Goal: Communication & Community: Answer question/provide support

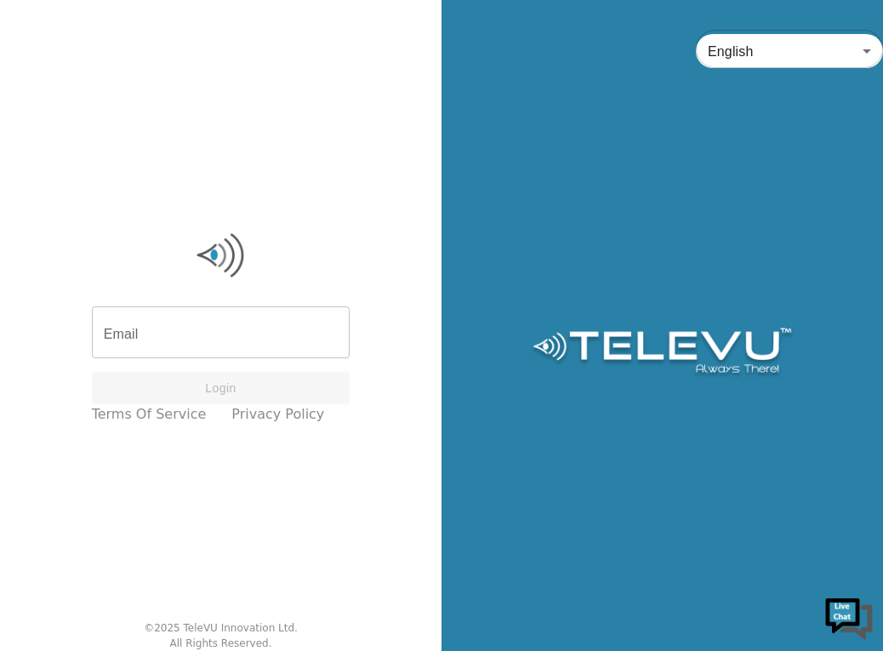
click at [174, 323] on input "Email" at bounding box center [221, 335] width 259 height 48
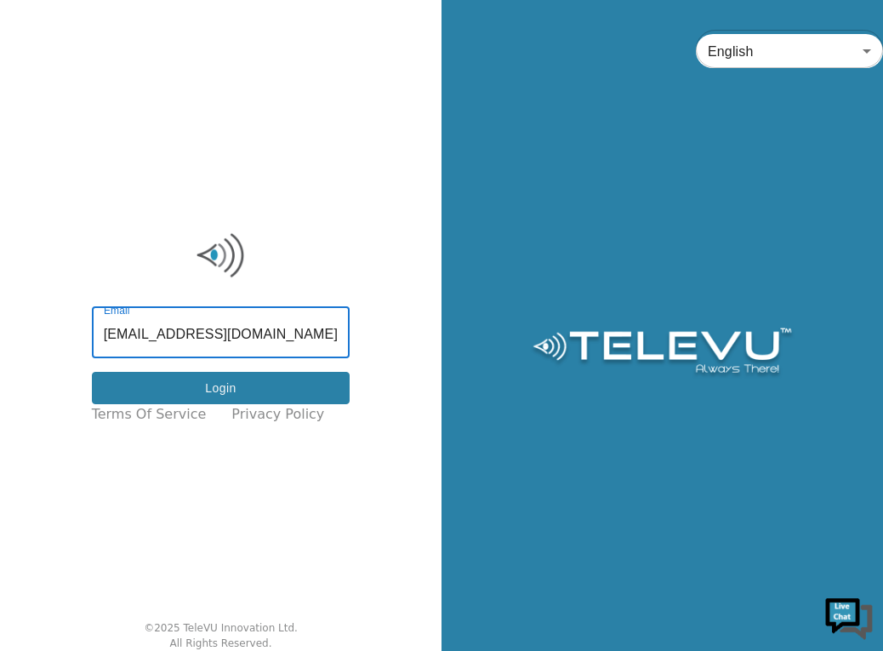
type input "[EMAIL_ADDRESS][DOMAIN_NAME]"
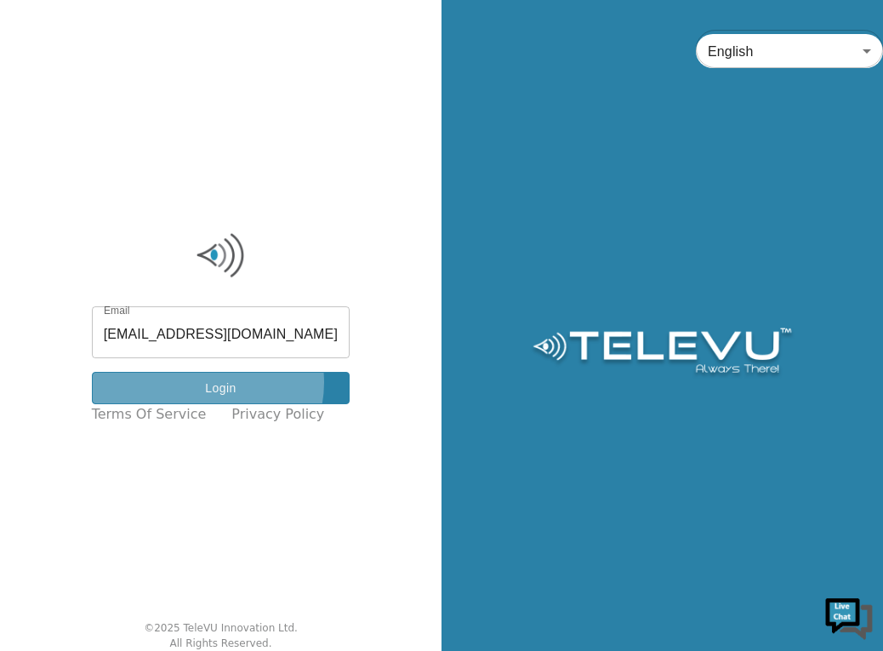
click at [218, 383] on button "Login" at bounding box center [221, 388] width 259 height 33
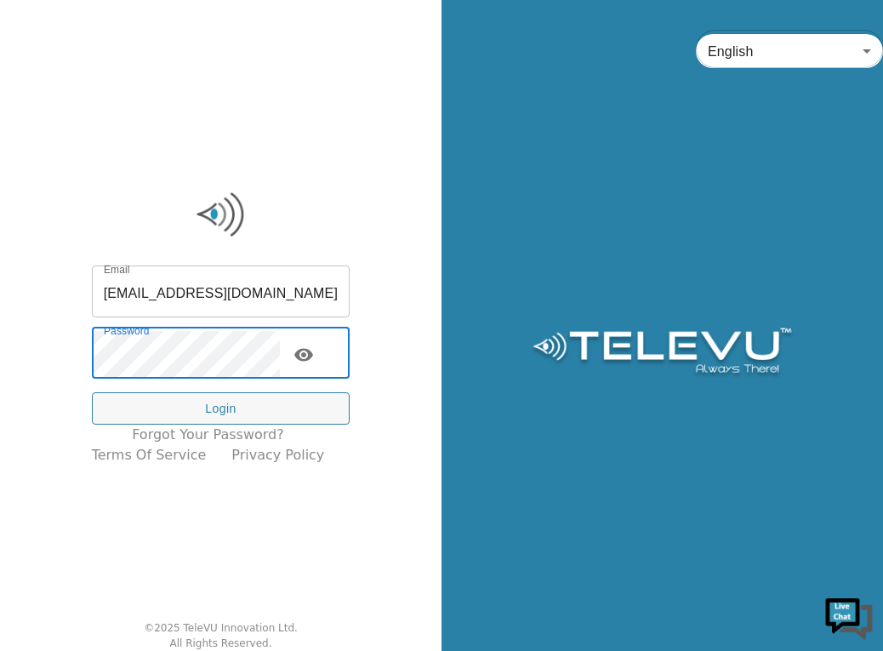
click at [30, 385] on div "Email [EMAIL_ADDRESS][DOMAIN_NAME] Email Password Password Login Forgot your pa…" at bounding box center [221, 325] width 442 height 651
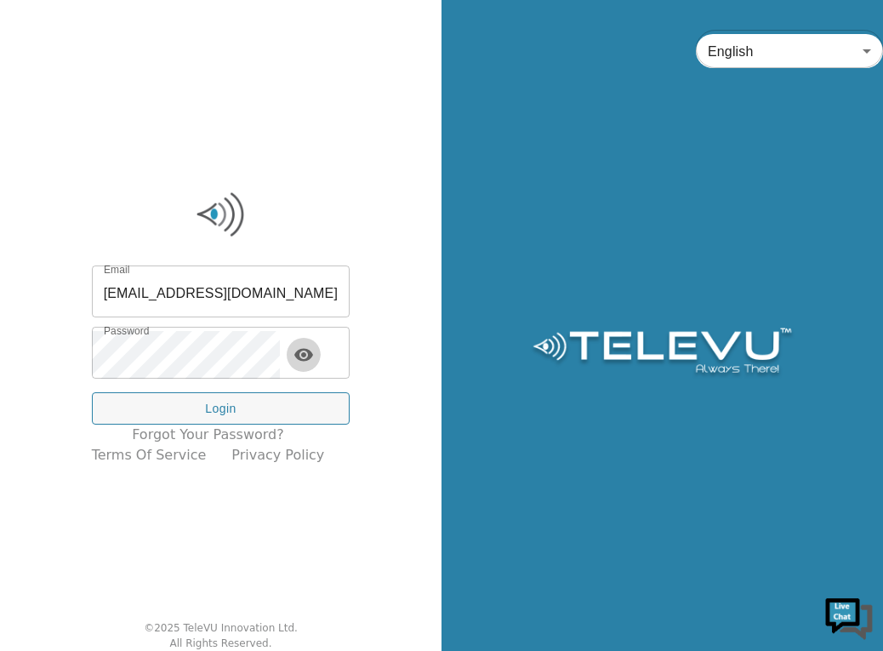
click at [313, 354] on icon "toggle password visibility" at bounding box center [303, 354] width 19 height 13
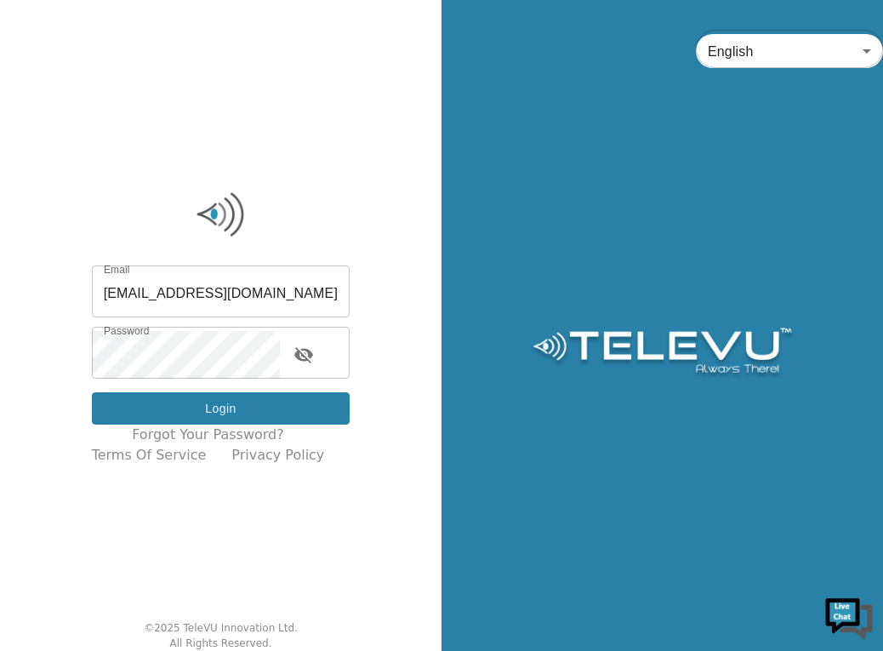
click at [222, 411] on button "Login" at bounding box center [221, 408] width 259 height 33
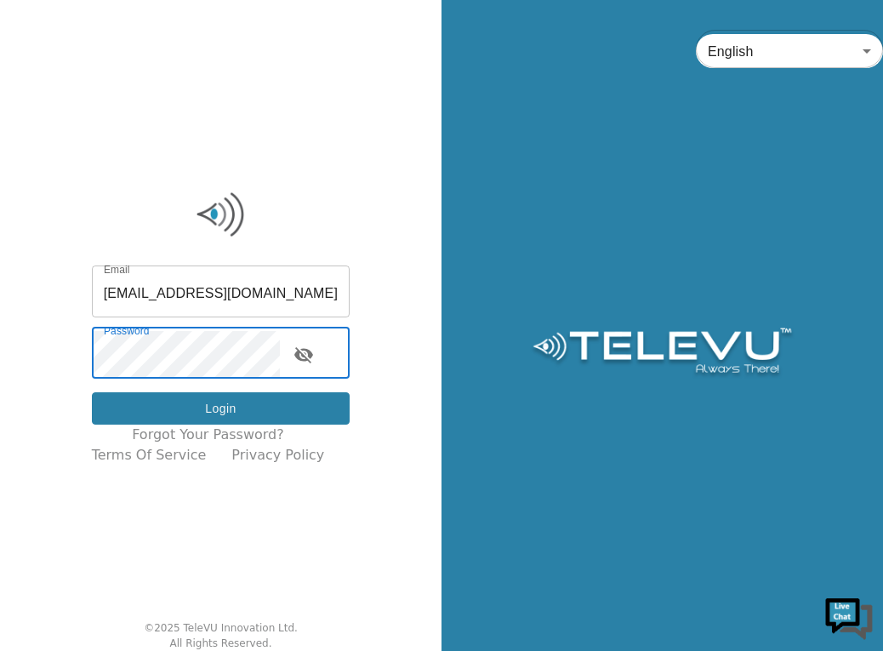
click at [211, 418] on button "Login" at bounding box center [221, 408] width 259 height 33
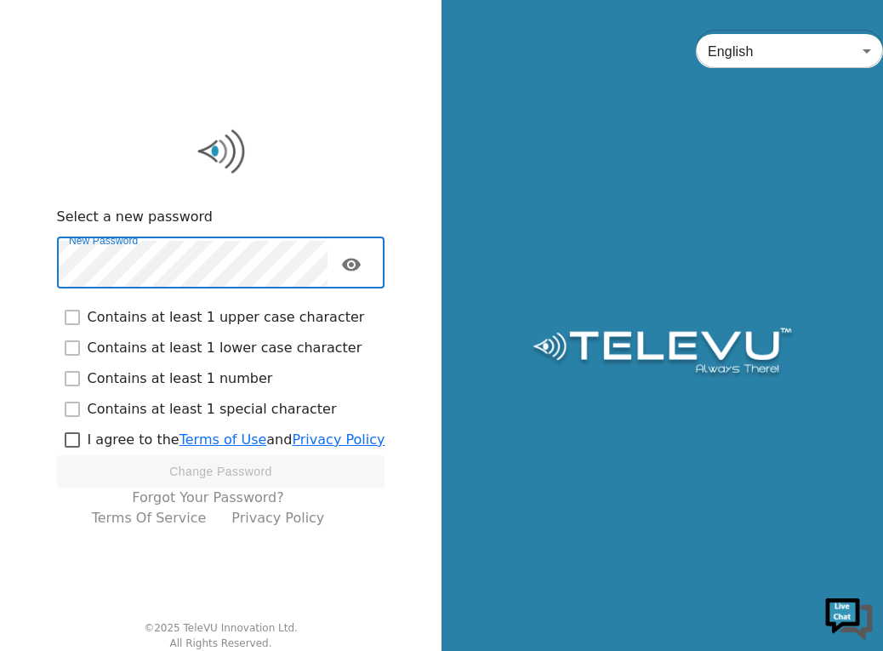
checkbox input "true"
click at [78, 444] on input "checkbox" at bounding box center [72, 440] width 31 height 31
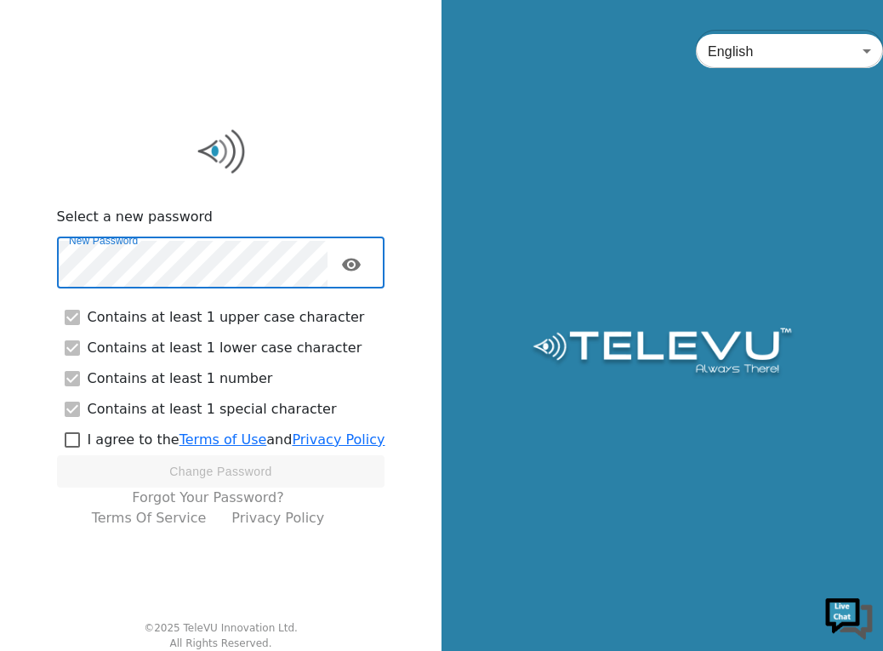
checkbox input "true"
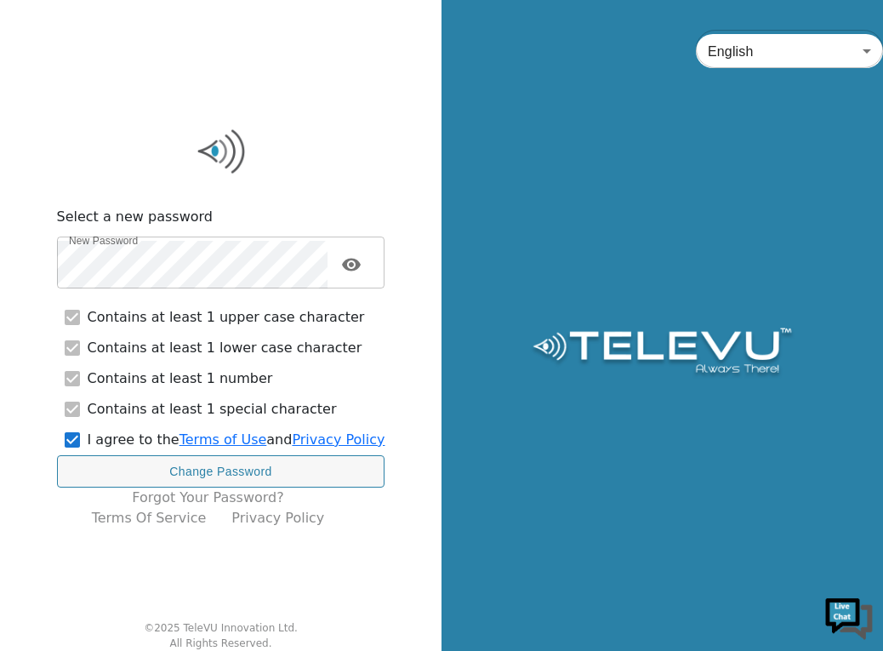
click at [361, 260] on icon "toggle password visibility" at bounding box center [351, 264] width 19 height 13
click at [361, 262] on icon "toggle password visibility" at bounding box center [351, 265] width 19 height 16
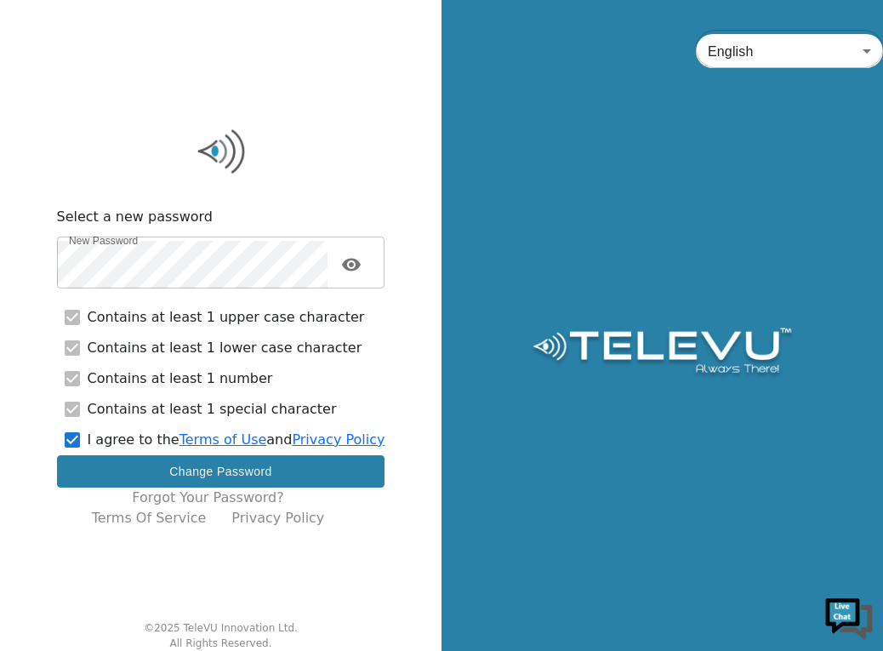
click at [208, 471] on button "Change Password" at bounding box center [221, 471] width 328 height 33
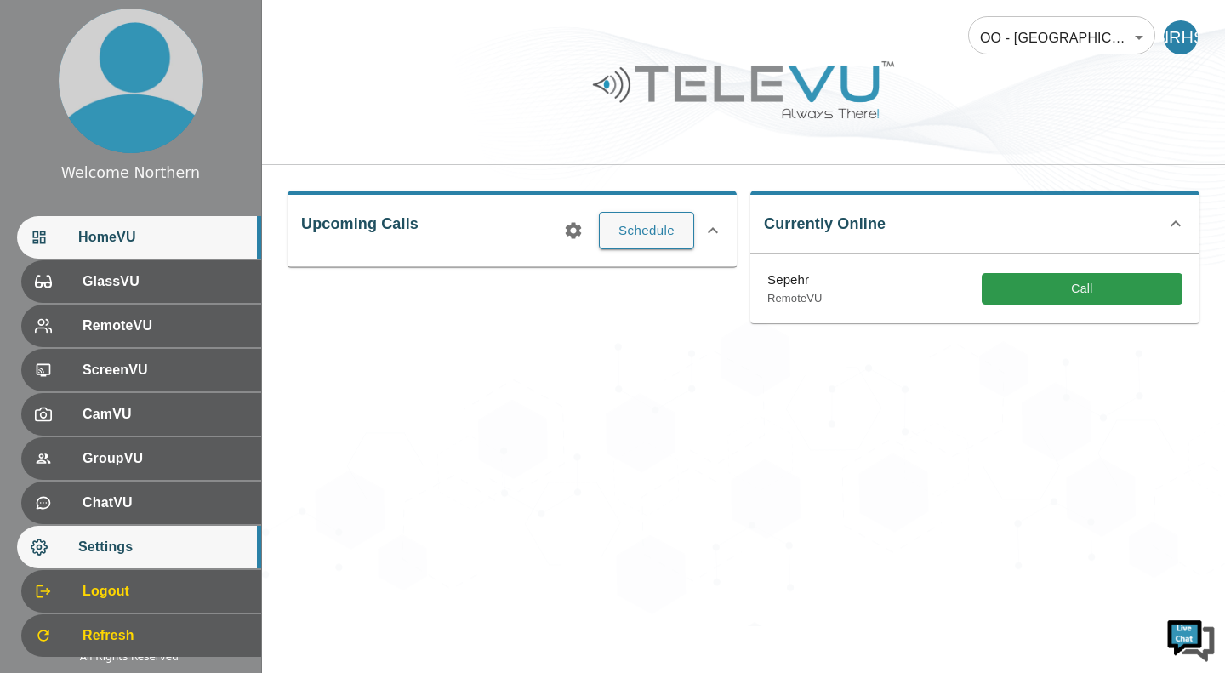
click at [121, 540] on span "Settings" at bounding box center [162, 547] width 169 height 20
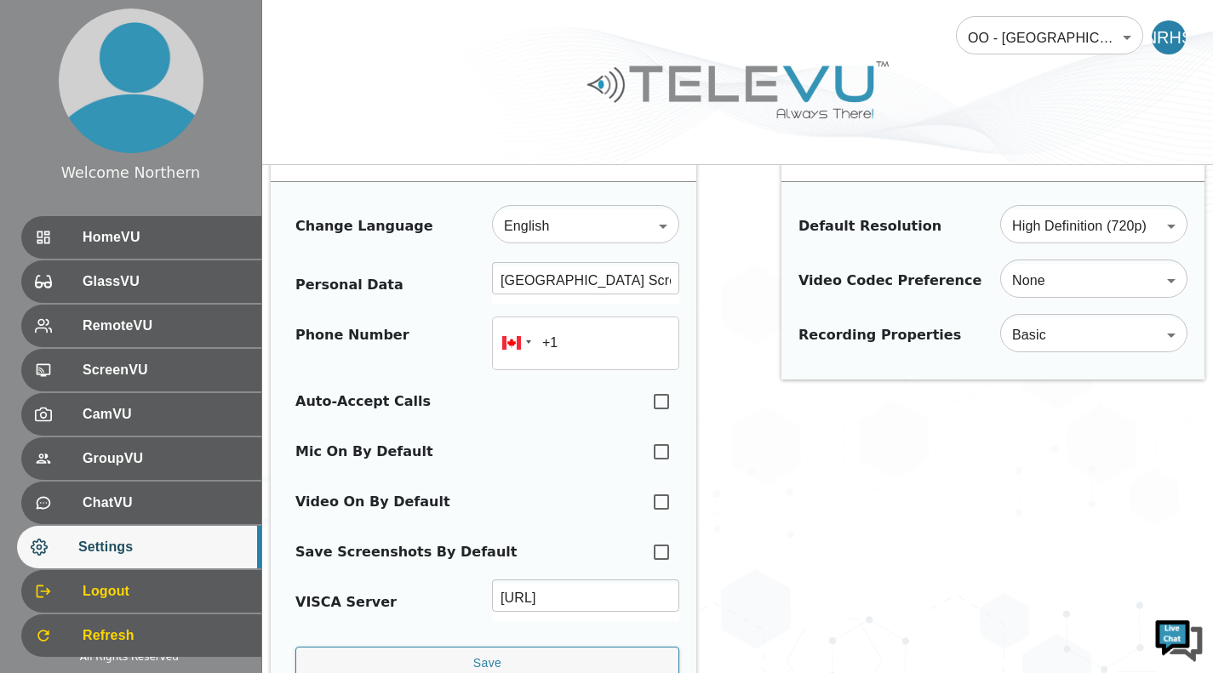
scroll to position [71, 0]
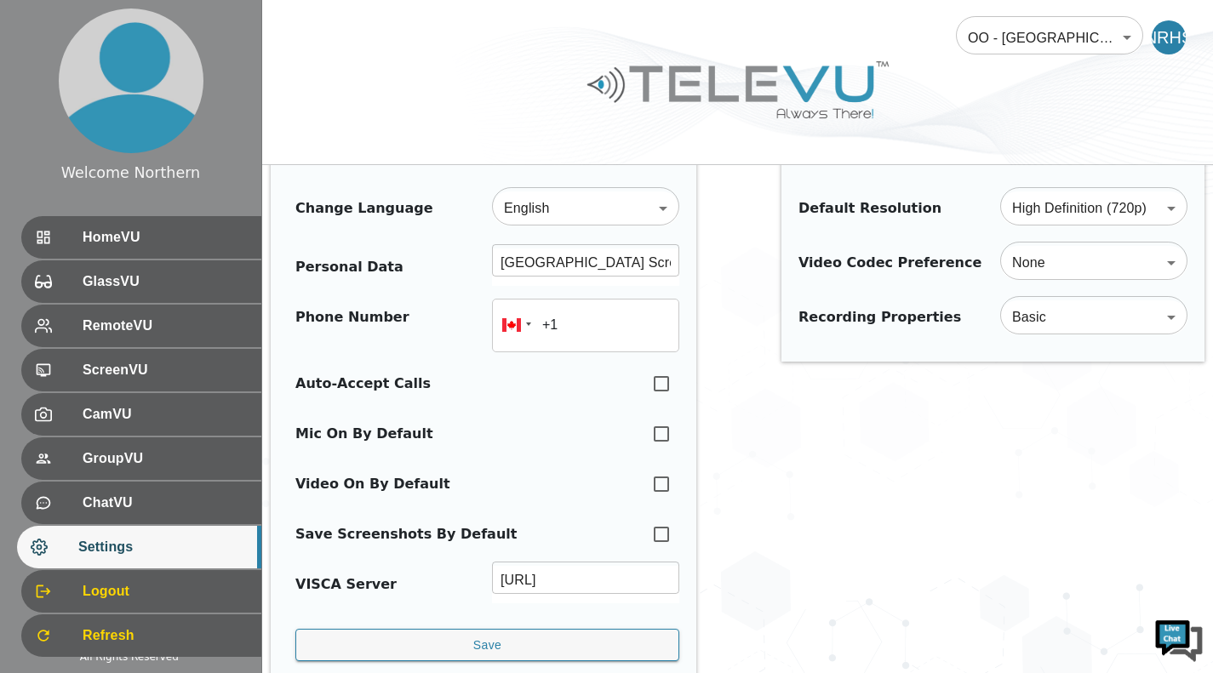
click at [654, 378] on input "checkbox" at bounding box center [661, 383] width 36 height 37
checkbox input "true"
click at [660, 443] on input "checkbox" at bounding box center [661, 433] width 36 height 37
checkbox input "true"
click at [654, 481] on input "checkbox" at bounding box center [661, 483] width 36 height 37
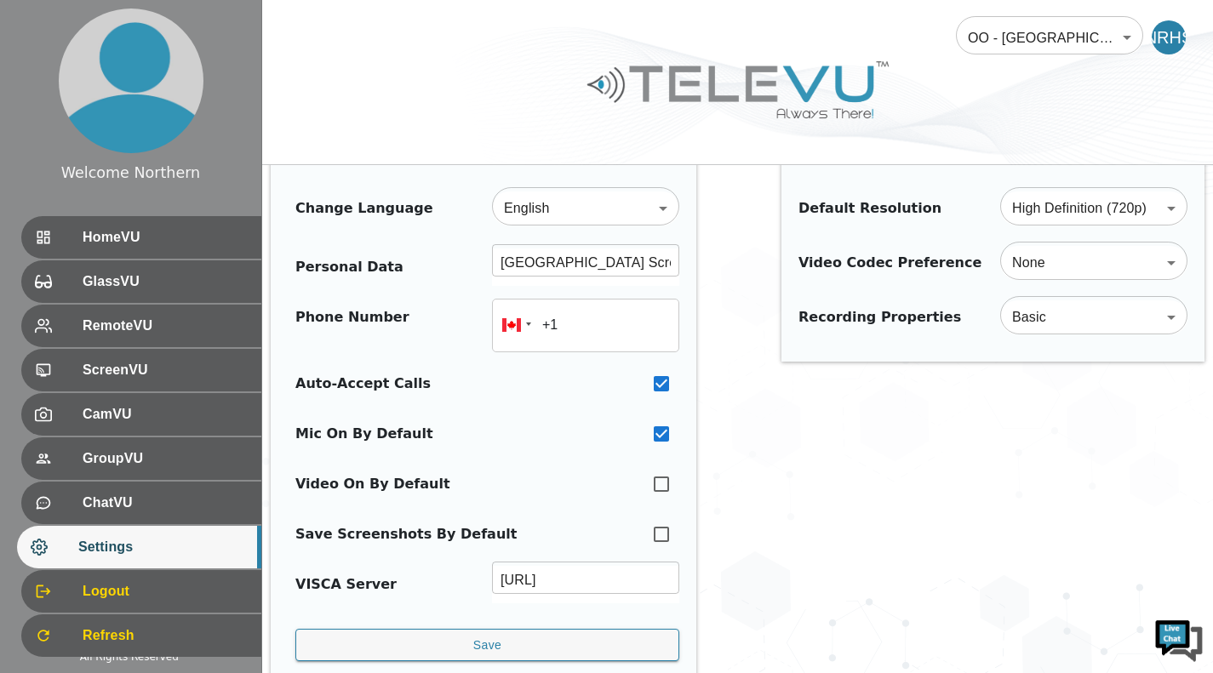
checkbox input "true"
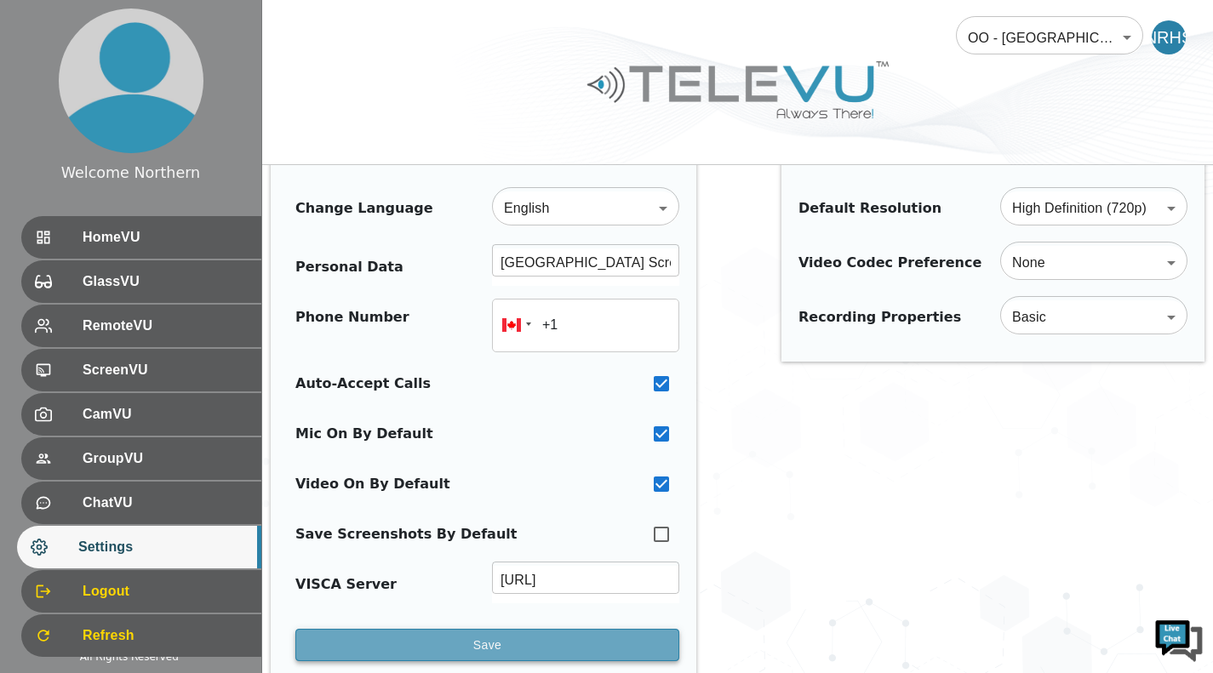
click at [573, 650] on button "Save" at bounding box center [487, 645] width 384 height 33
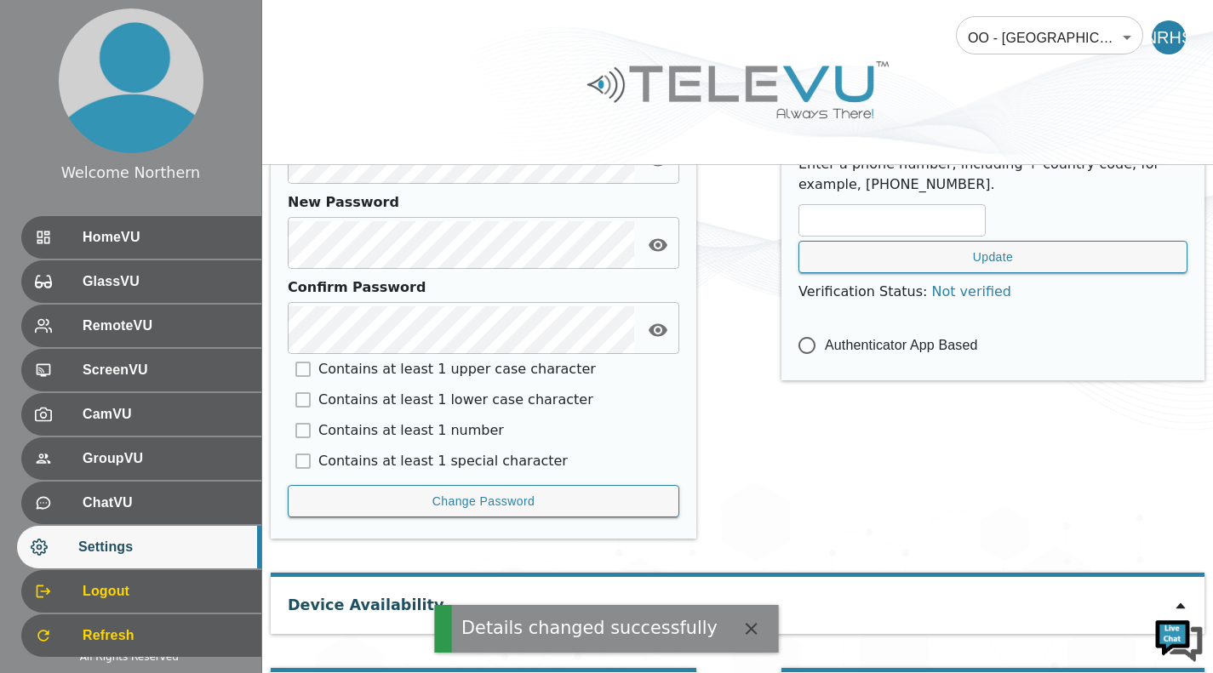
scroll to position [836, 0]
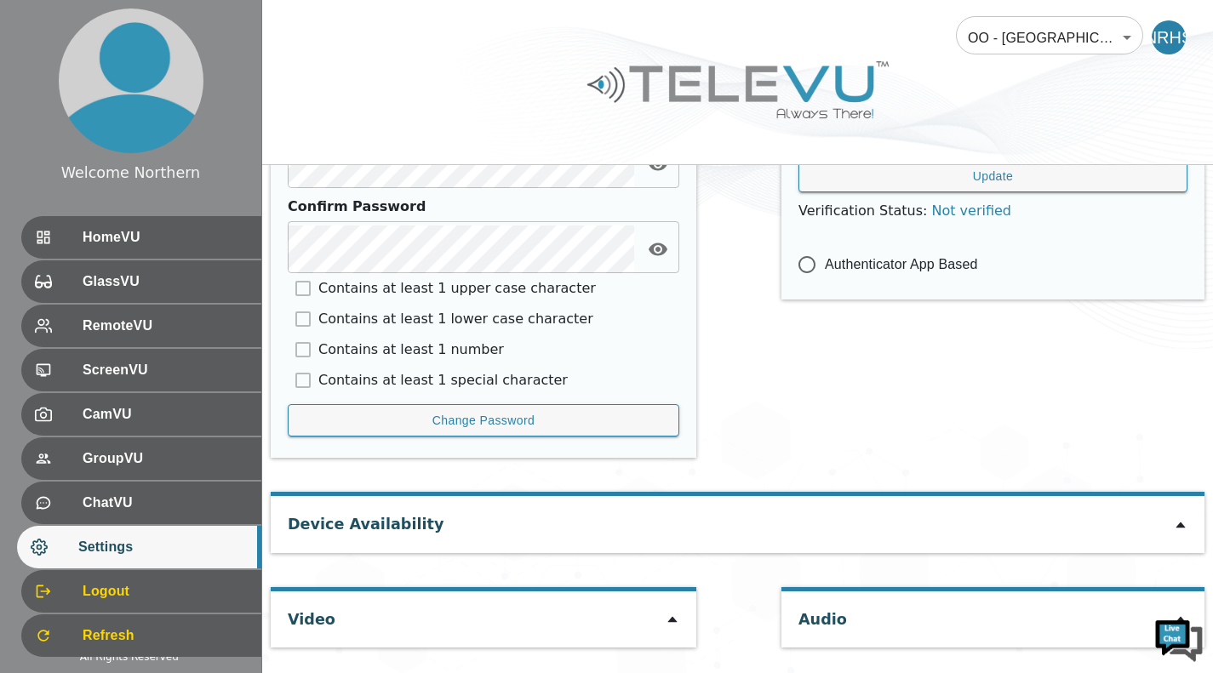
click at [670, 623] on icon at bounding box center [671, 620] width 9 height 6
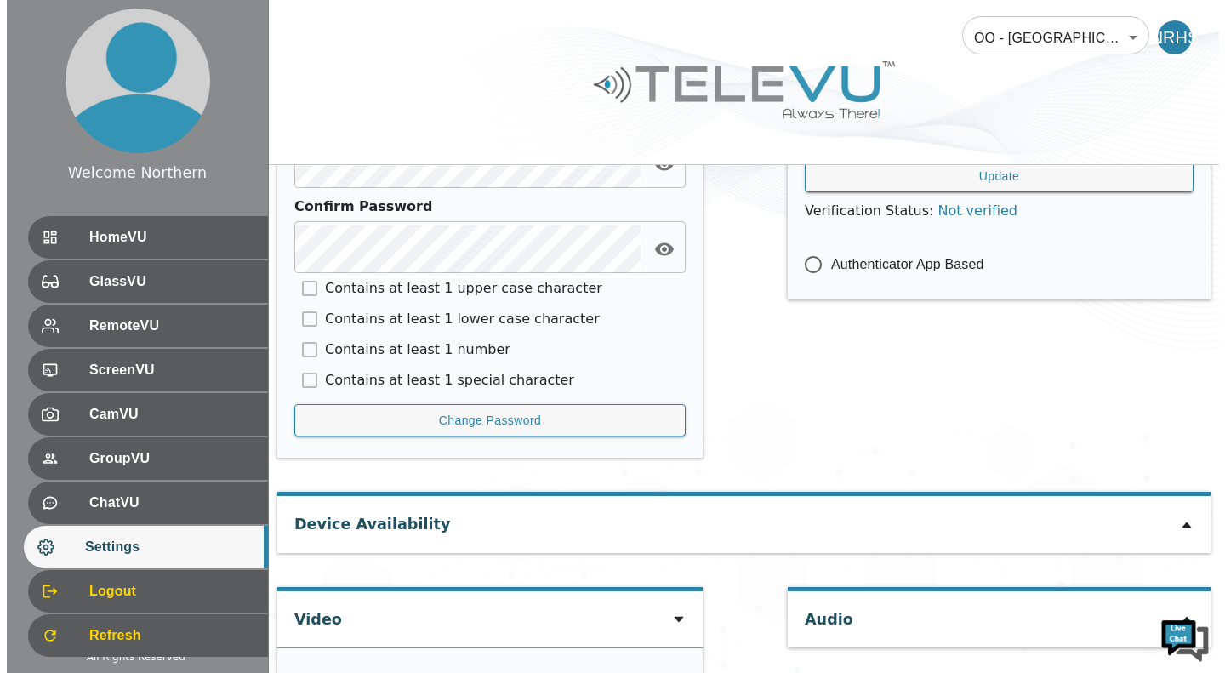
scroll to position [1075, 0]
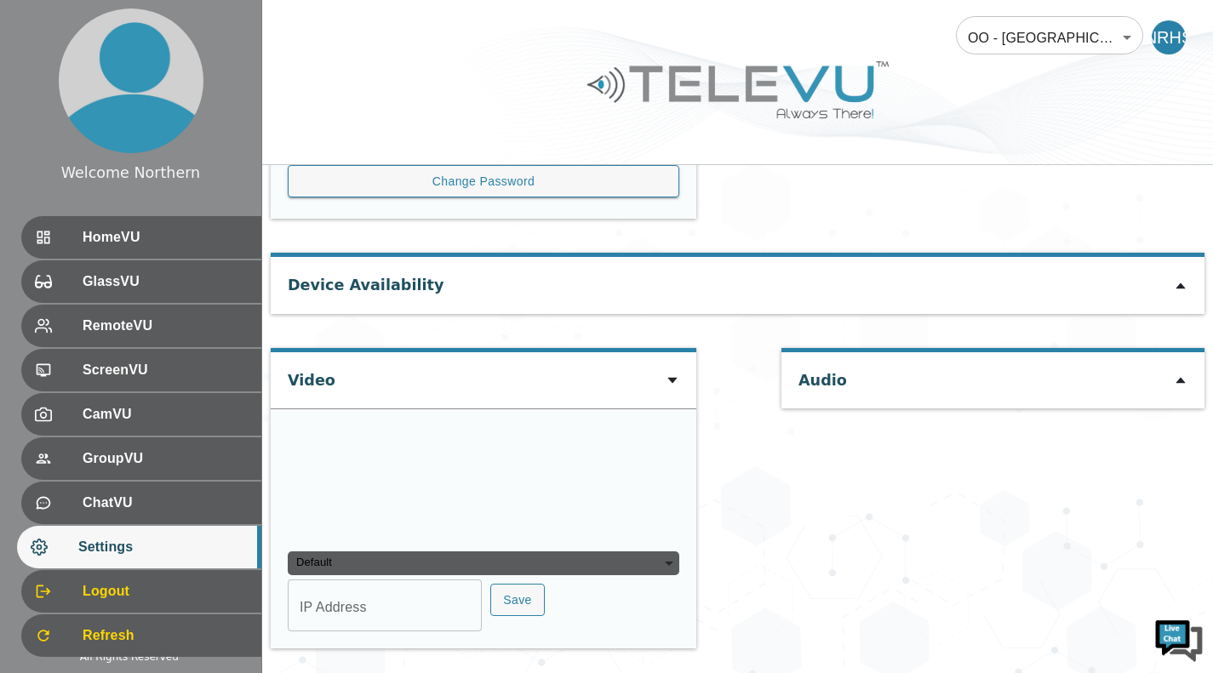
click at [660, 563] on div "Default" at bounding box center [483, 563] width 391 height 24
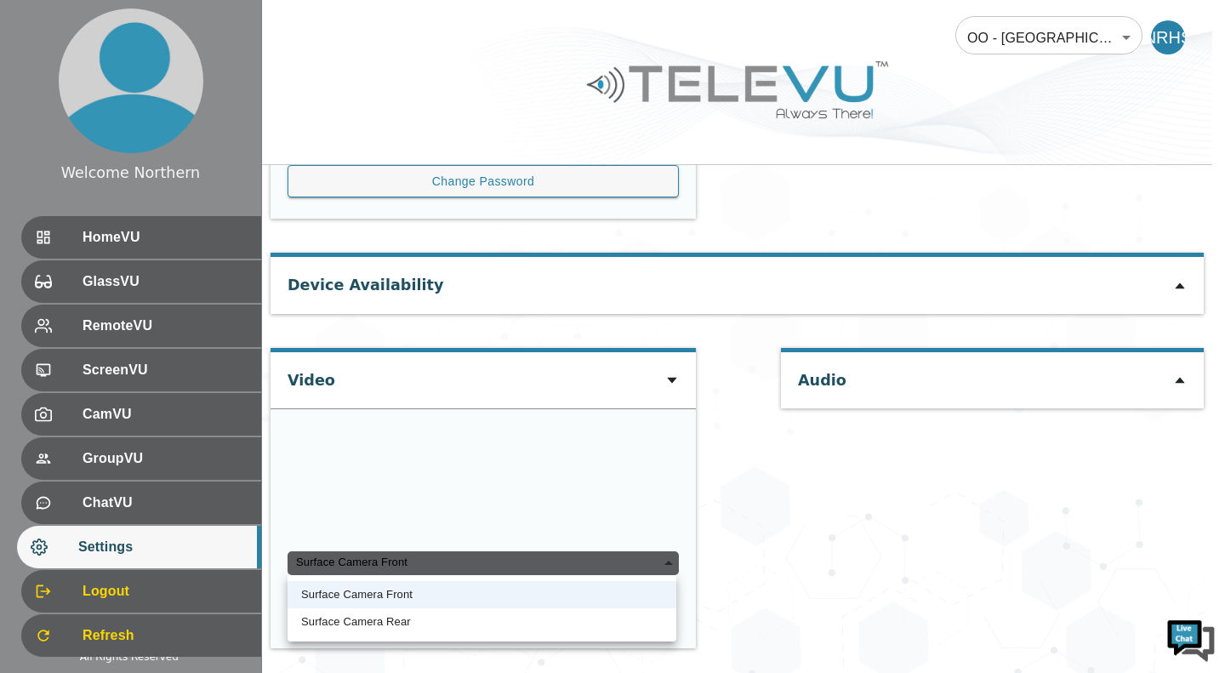
click at [882, 292] on div at bounding box center [612, 336] width 1225 height 673
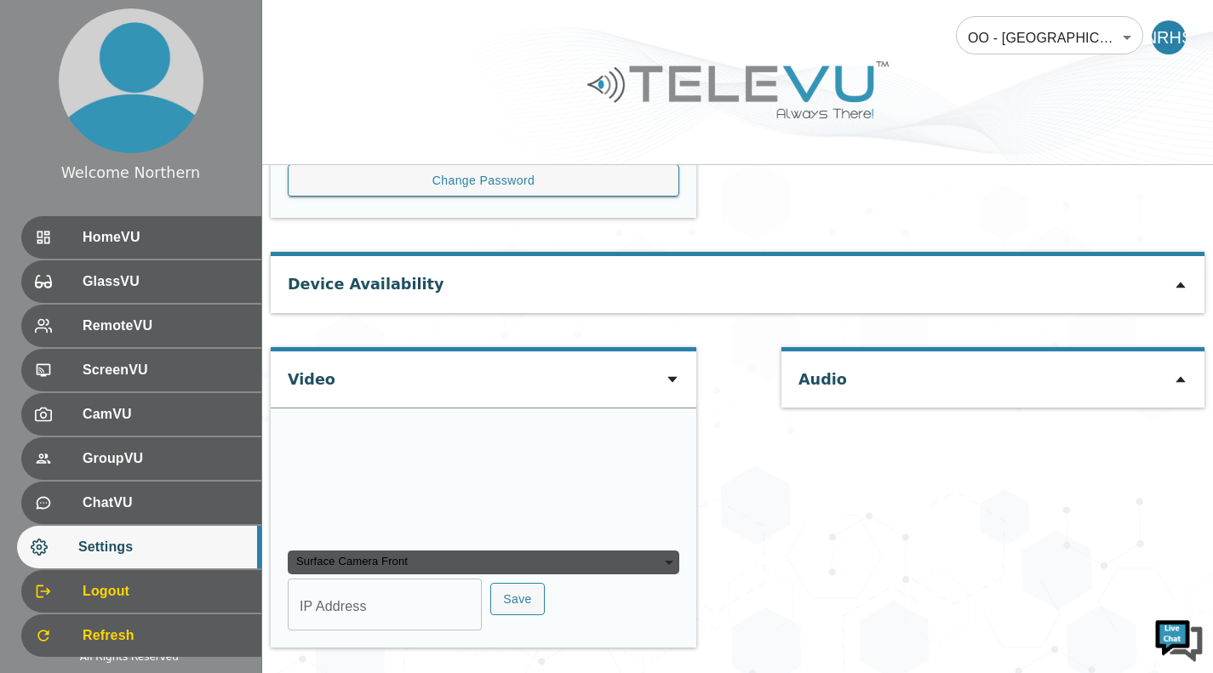
scroll to position [1239, 0]
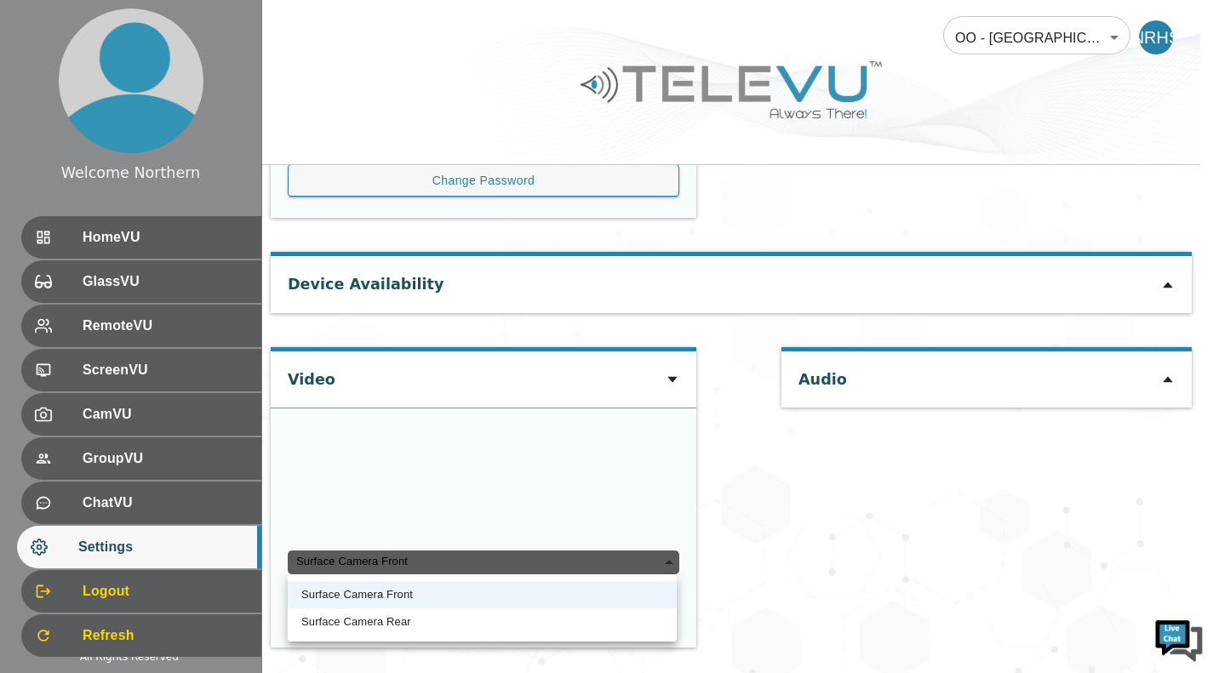
click at [580, 569] on div "Surface Camera Front" at bounding box center [483, 563] width 391 height 24
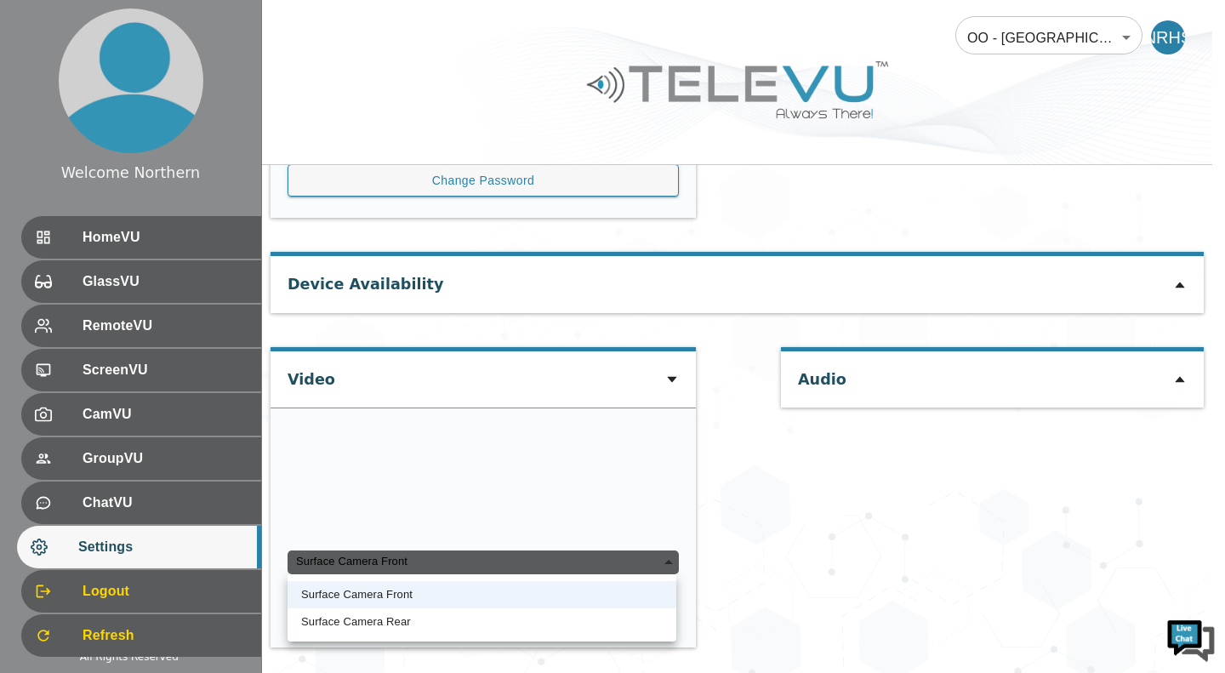
click at [454, 620] on li "Surface Camera Rear" at bounding box center [482, 621] width 389 height 27
type input "1d443d0b0b44a492cc13ef57c2ba9100577bb3989f620a5d15f767c6208be90a"
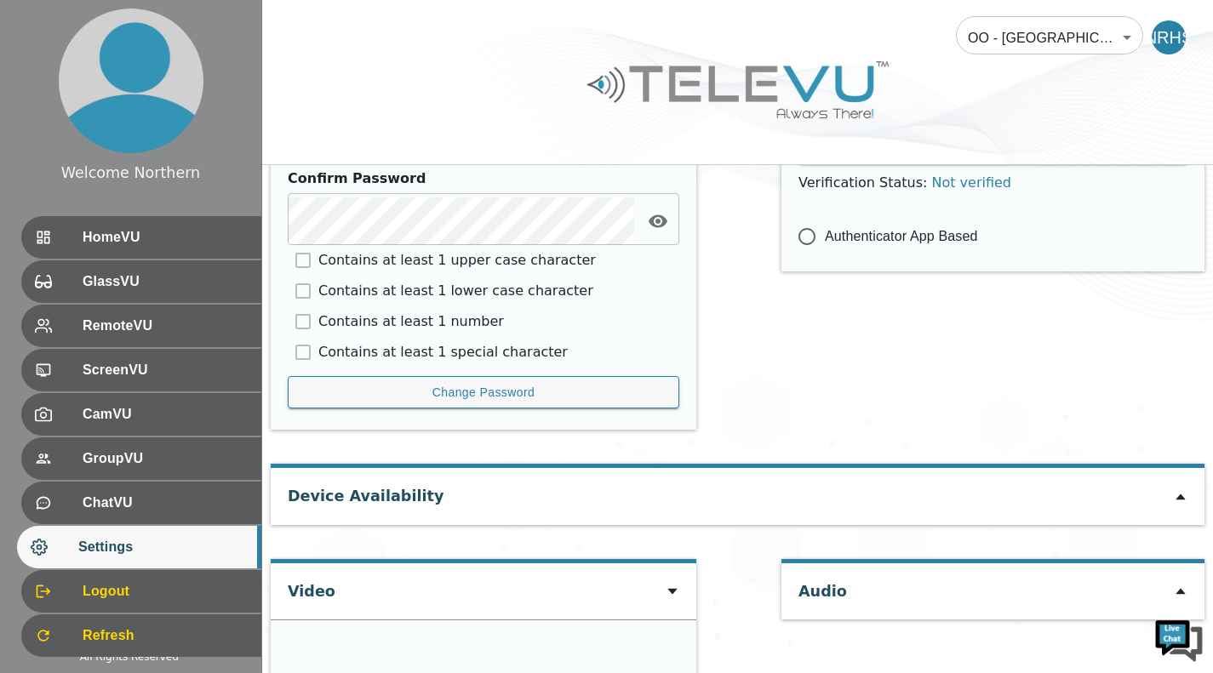
scroll to position [884, 0]
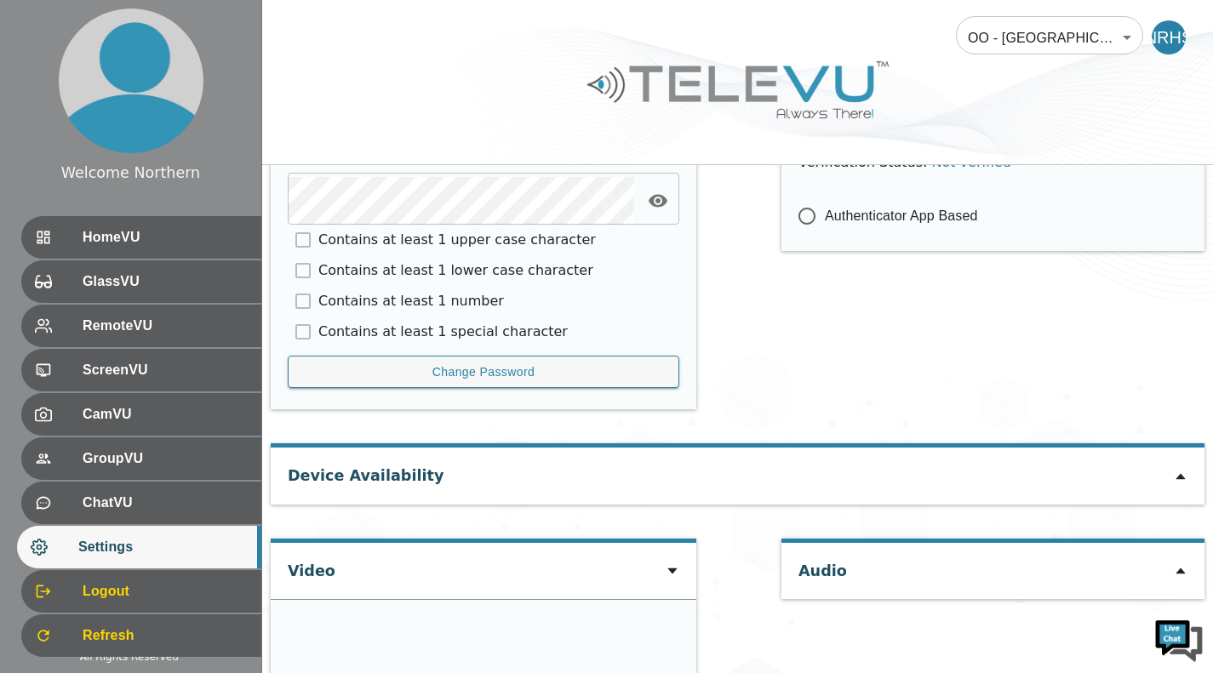
click at [882, 477] on icon at bounding box center [1179, 477] width 9 height 6
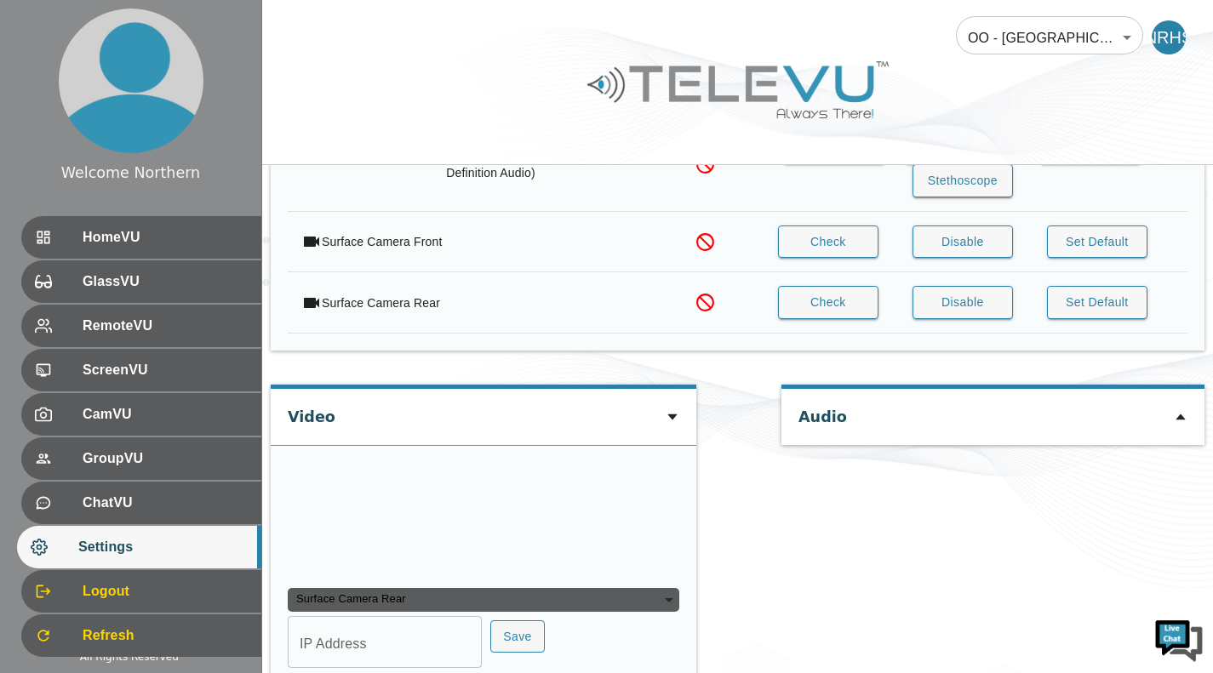
scroll to position [1522, 0]
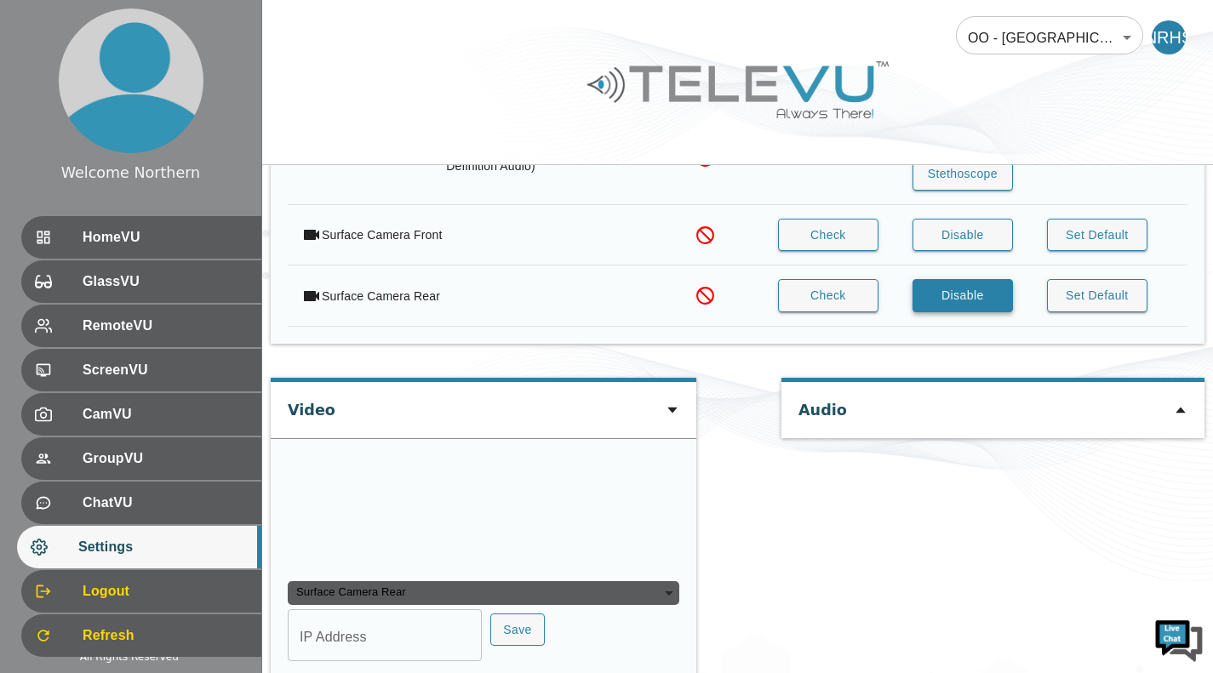
click at [882, 298] on button "Disable" at bounding box center [962, 295] width 100 height 33
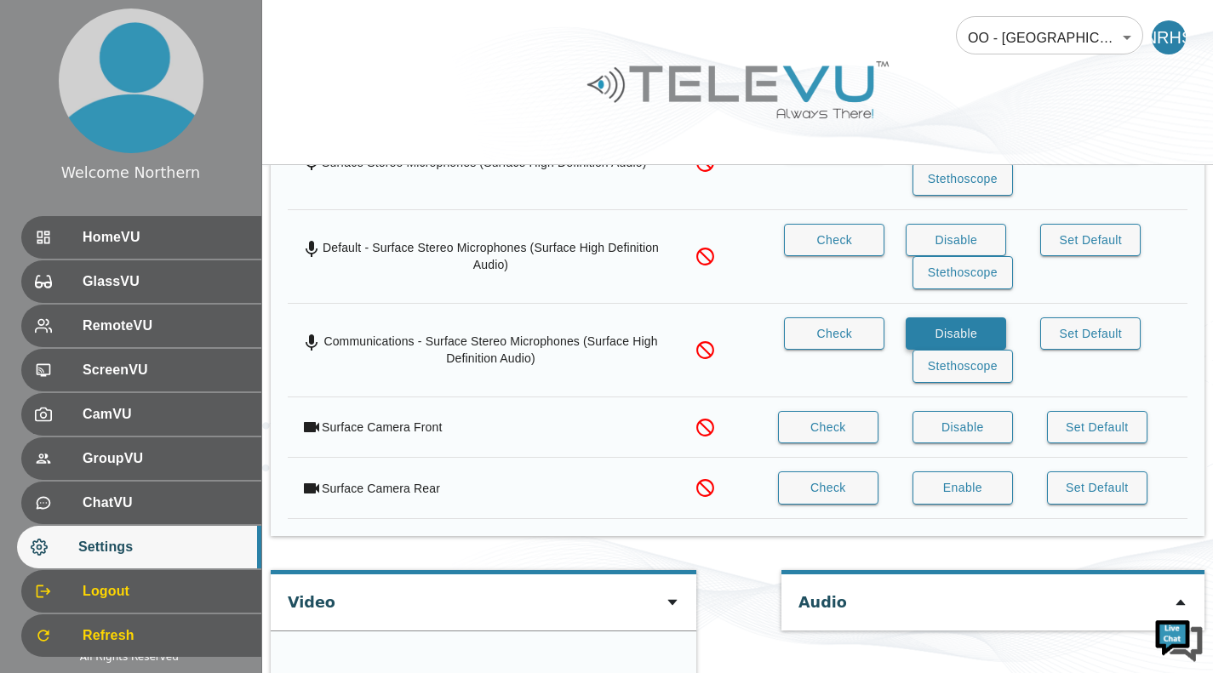
scroll to position [1310, 0]
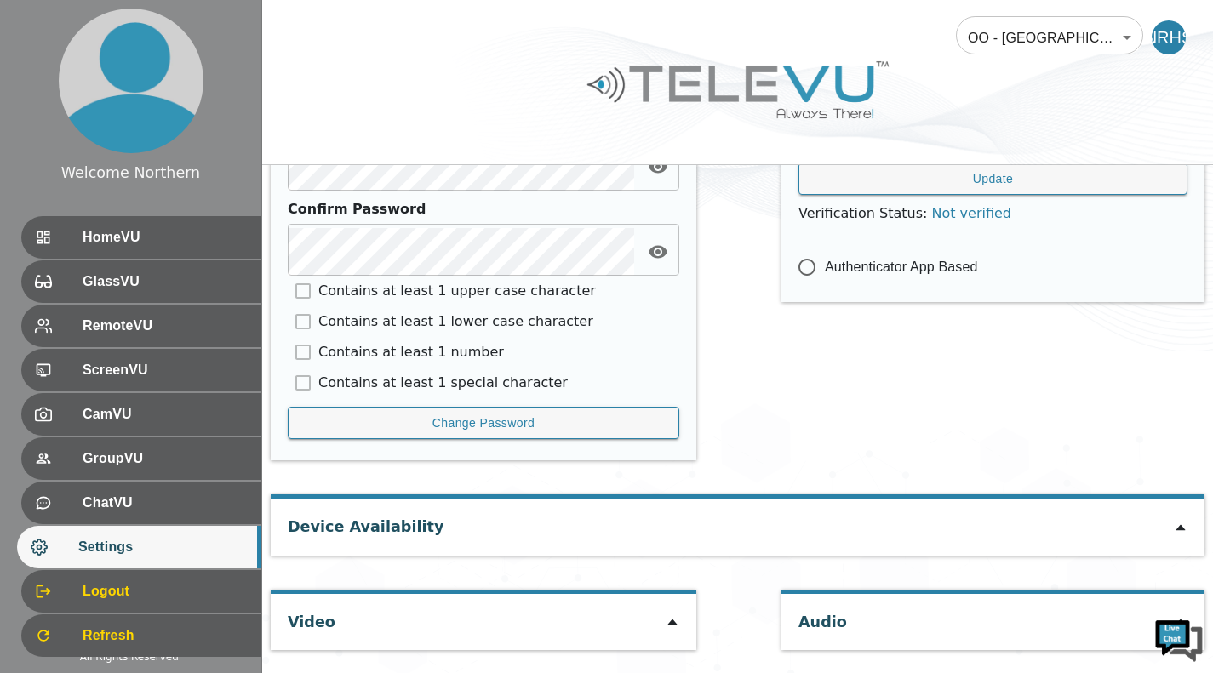
scroll to position [836, 0]
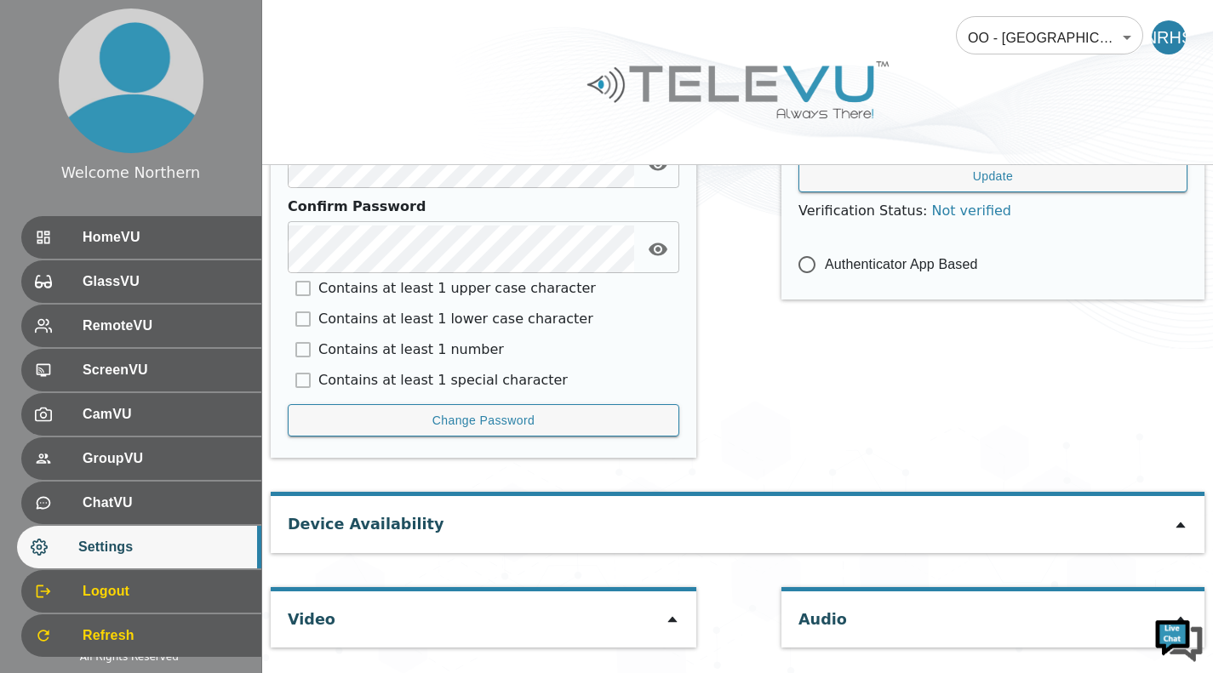
click at [671, 623] on icon at bounding box center [671, 620] width 9 height 6
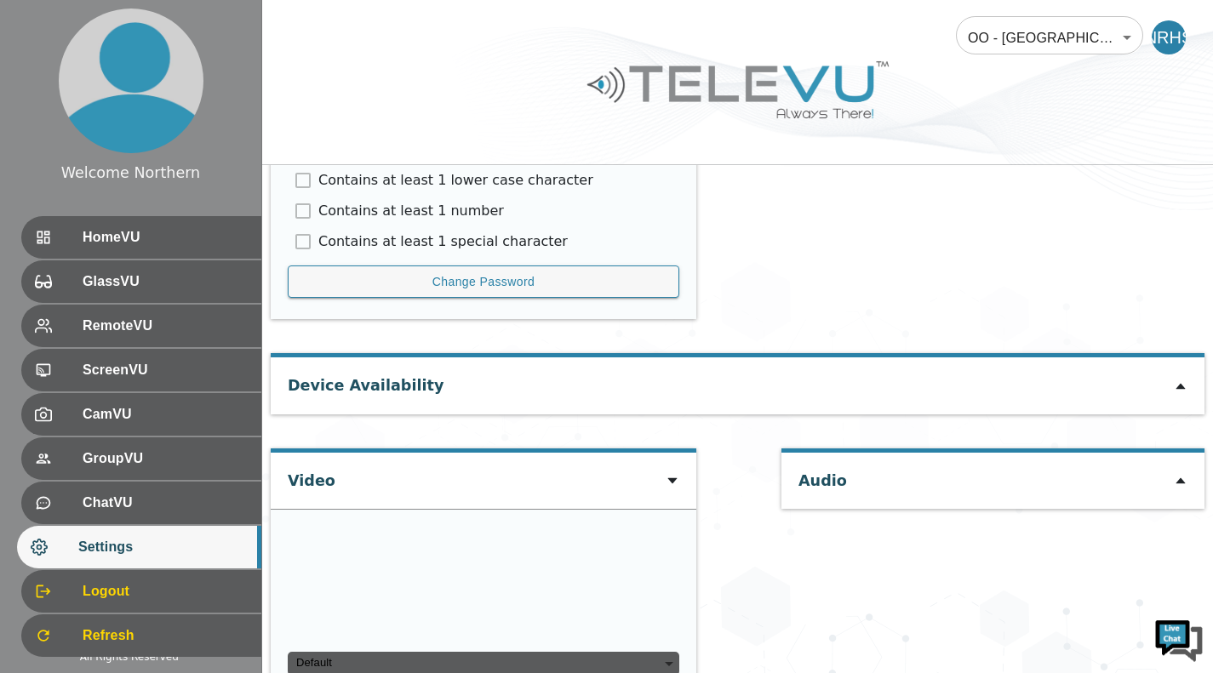
scroll to position [1075, 0]
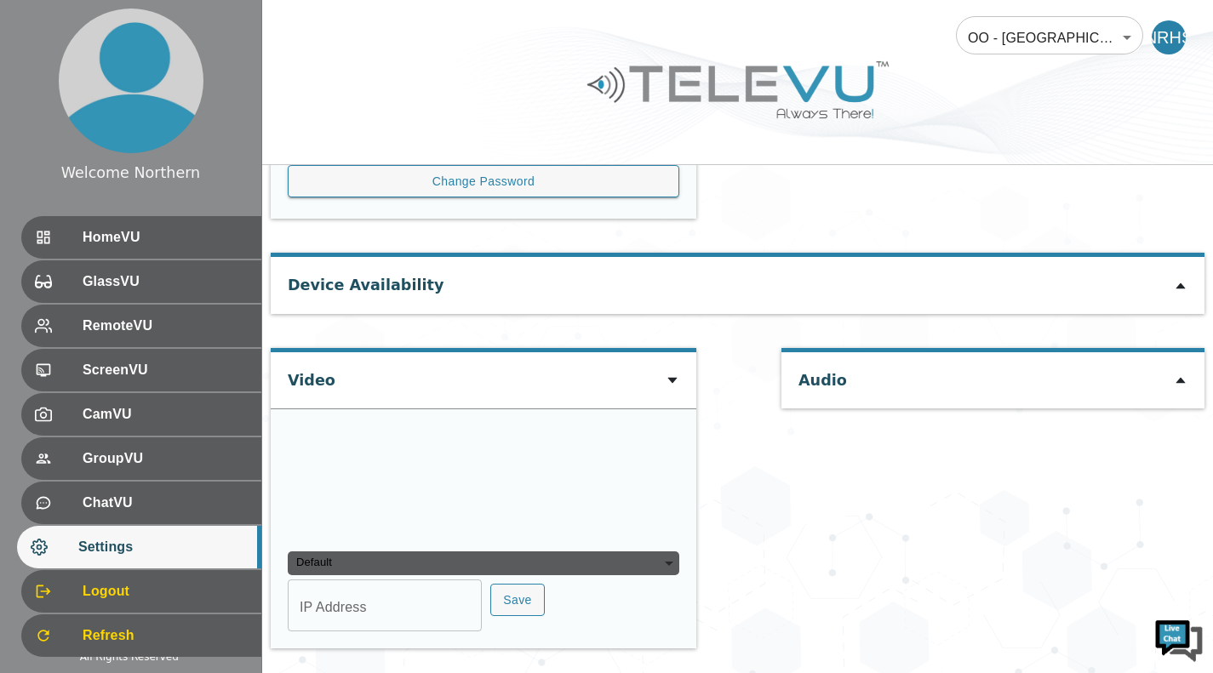
type input "0134c0d52c73a42813a8211a9e116afb8389ff942a2f648244cefca596c3594b"
click at [543, 545] on video at bounding box center [415, 482] width 255 height 128
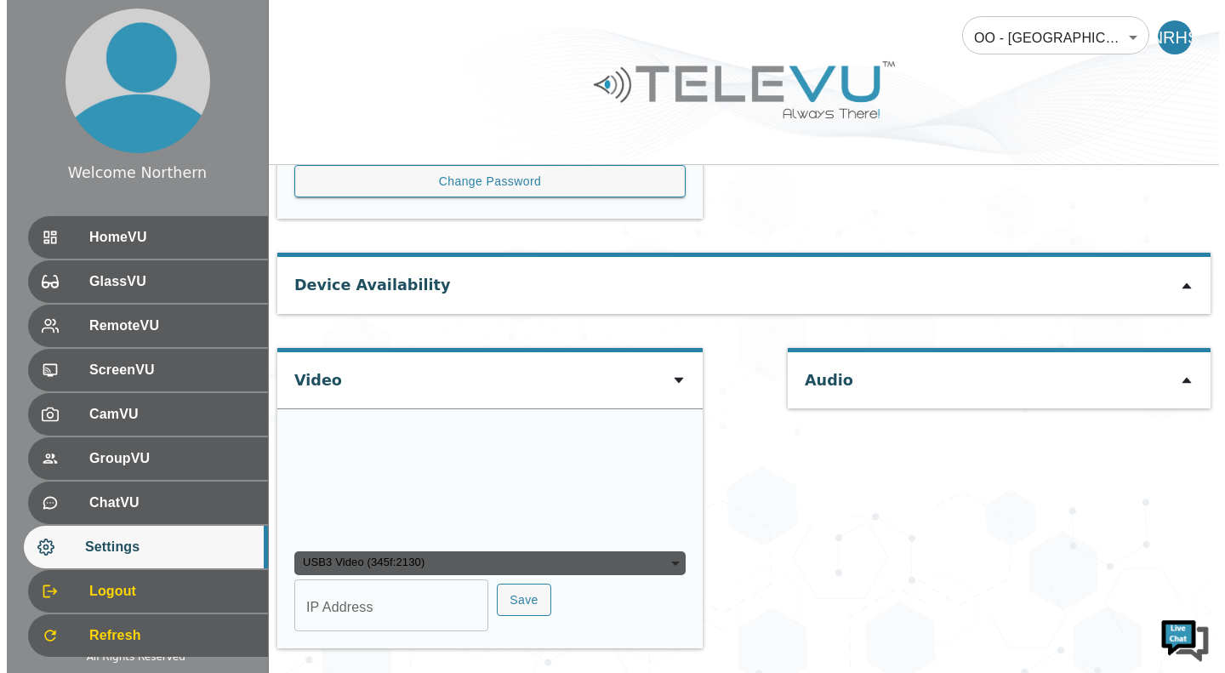
scroll to position [1239, 0]
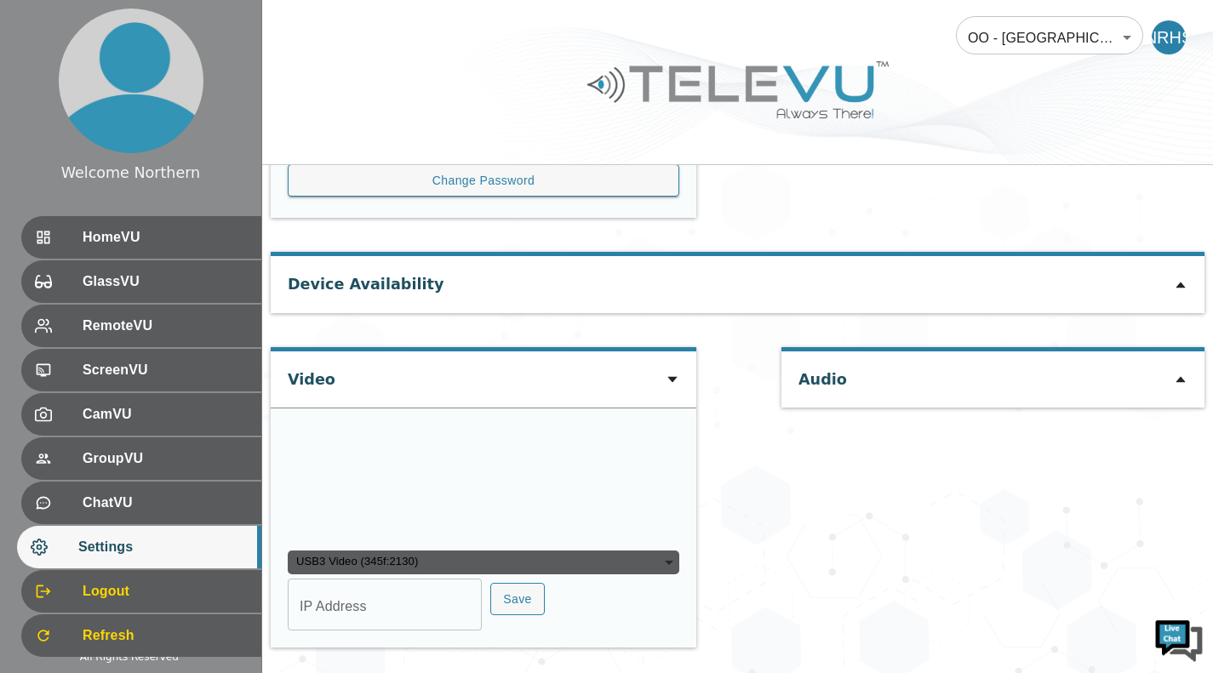
click at [658, 560] on div "USB3 Video (345f:2130)" at bounding box center [483, 563] width 391 height 24
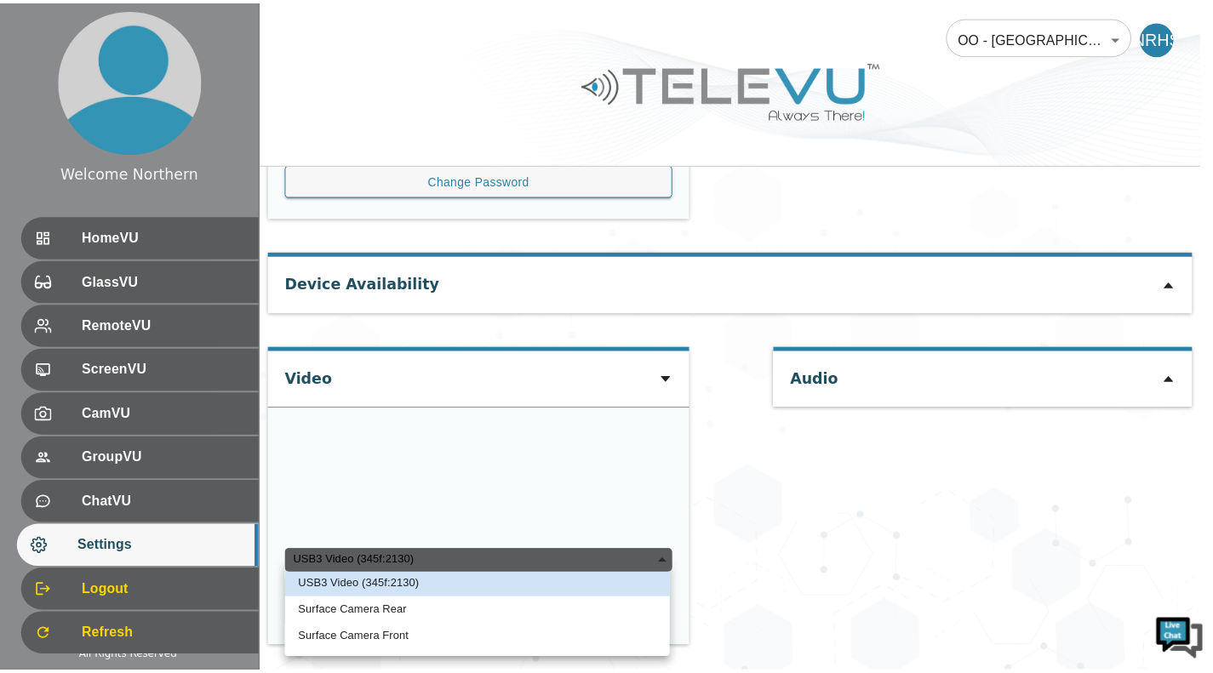
scroll to position [0, 0]
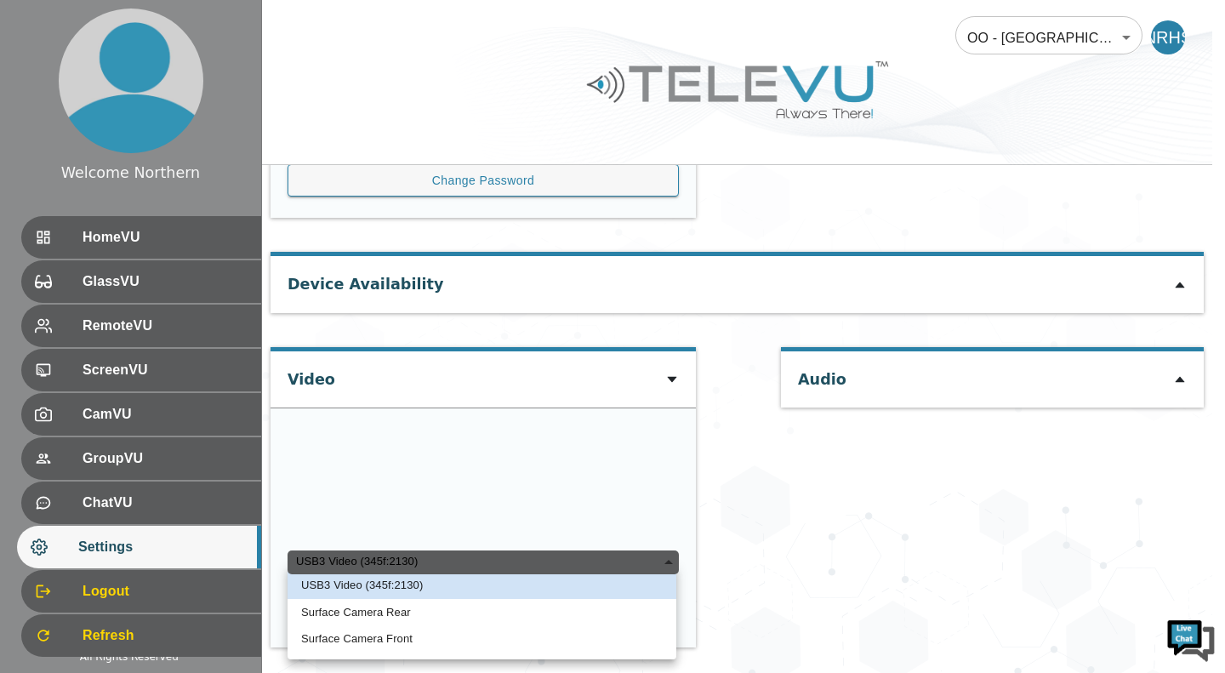
click at [658, 560] on div "USB3 Video (345f:2130)" at bounding box center [483, 563] width 391 height 24
click at [757, 515] on div at bounding box center [612, 336] width 1225 height 673
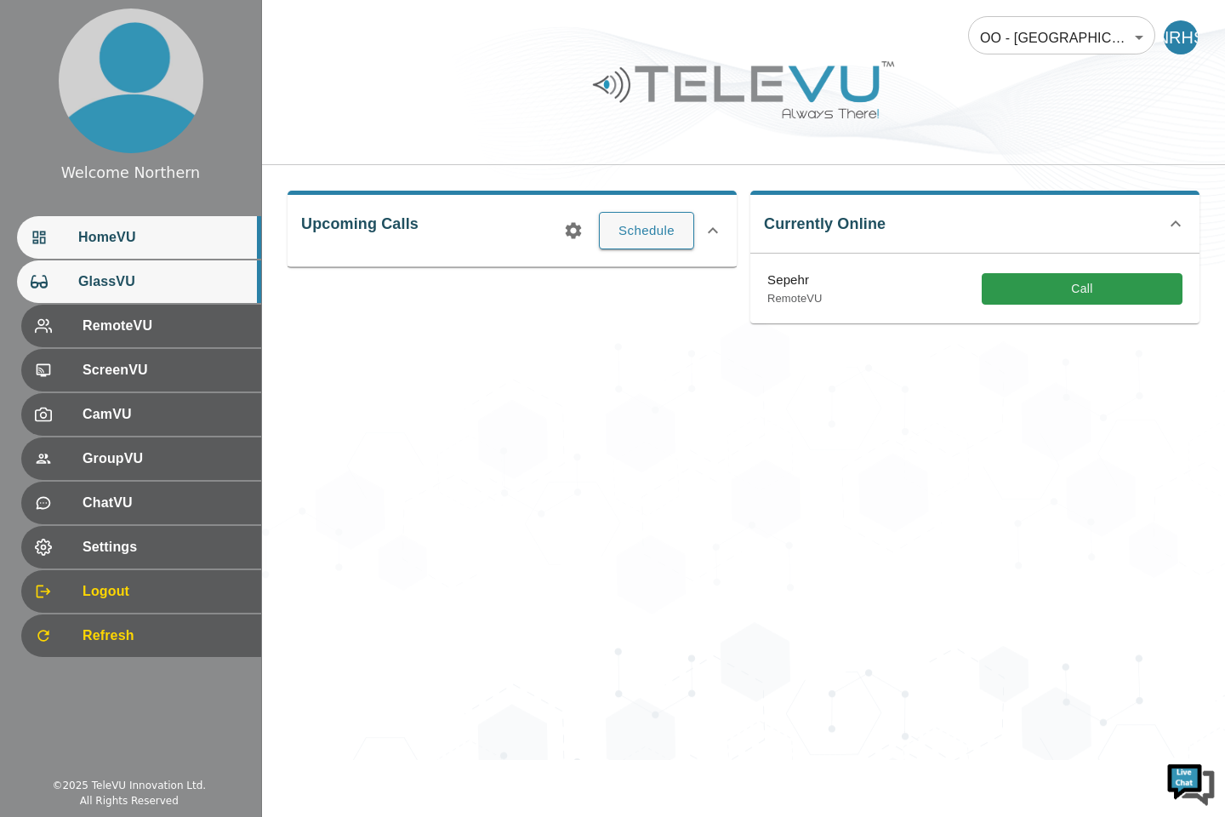
click at [112, 279] on span "GlassVU" at bounding box center [162, 281] width 169 height 20
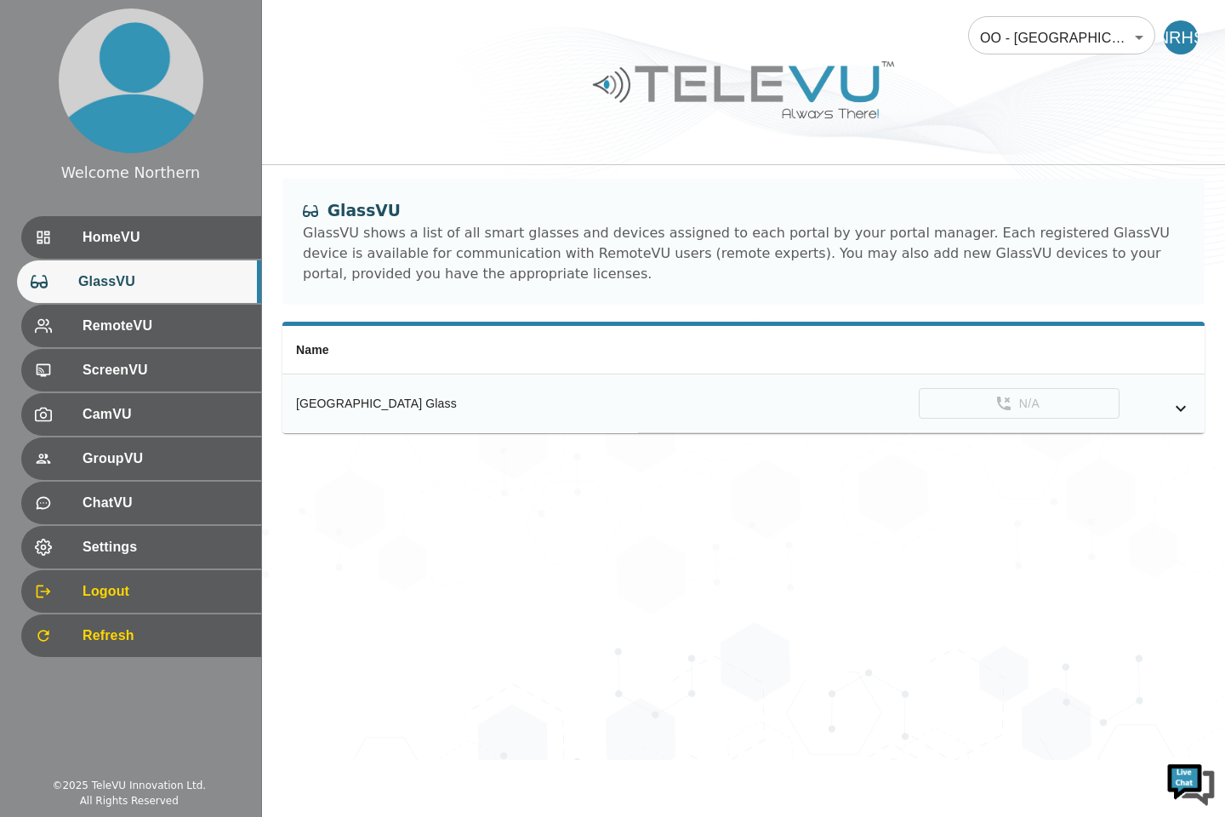
click at [515, 403] on div "Northern Regional Hospital Glass" at bounding box center [460, 403] width 328 height 17
click at [1182, 408] on icon "simple table" at bounding box center [1181, 409] width 10 height 6
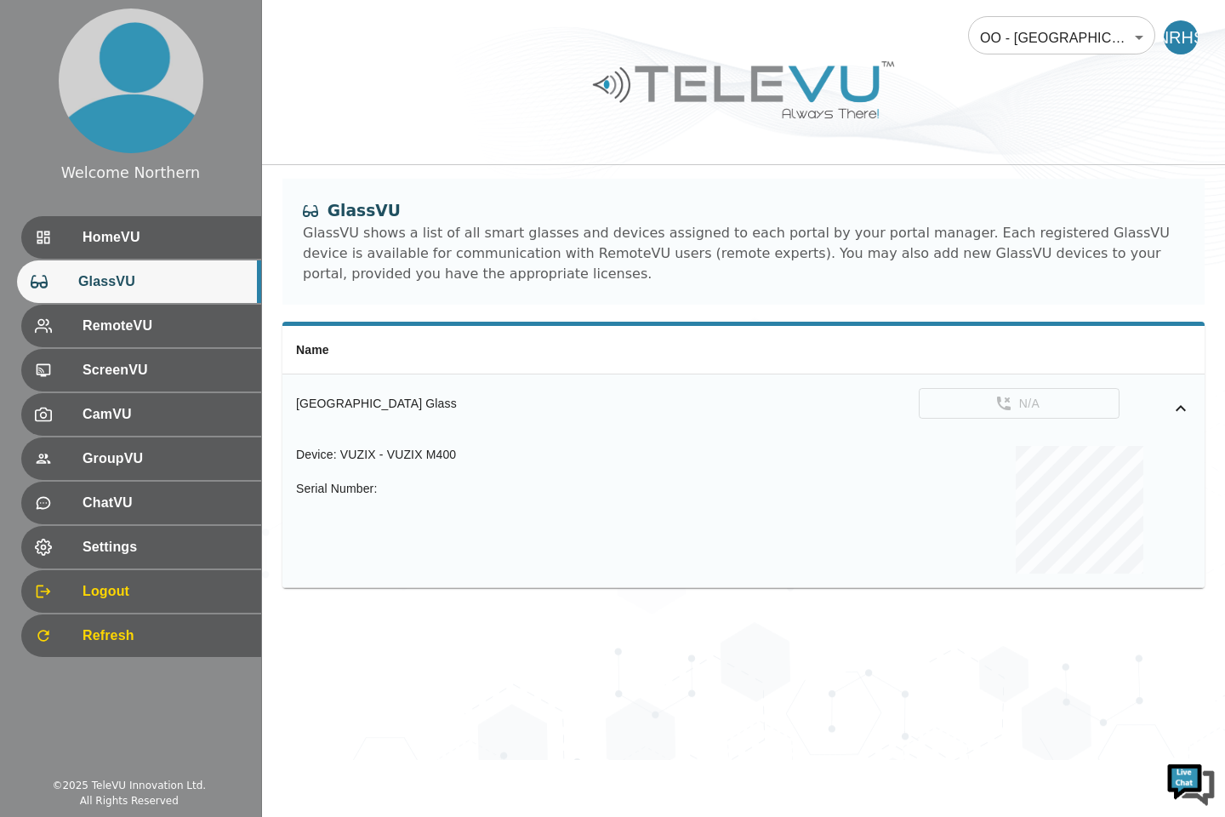
click at [1182, 408] on icon "simple table" at bounding box center [1181, 408] width 20 height 20
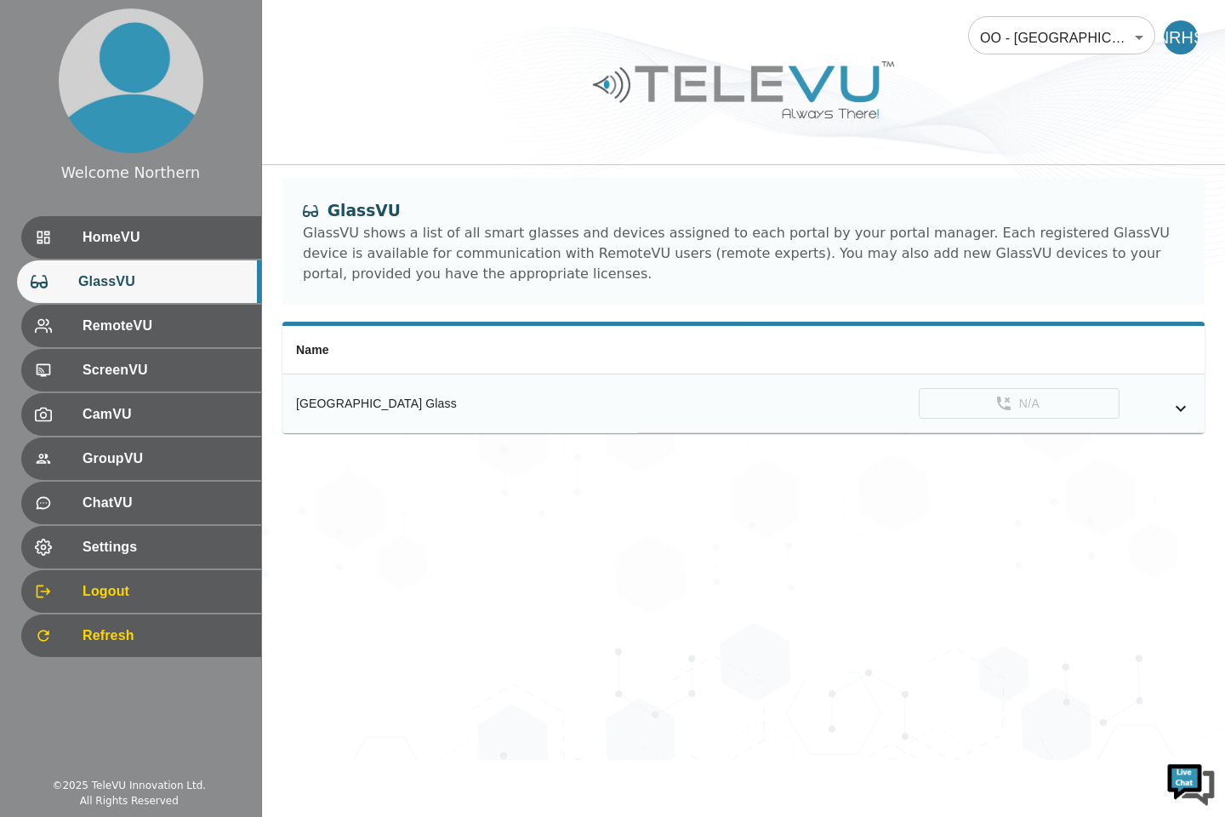
click at [478, 25] on div "OO - Belize - D. Rapp [MTRP] 213 ​ NRHS" at bounding box center [743, 27] width 963 height 54
click at [378, 18] on div "OO - Belize - D. Rapp [MTRP] 213 ​ NRHS" at bounding box center [743, 27] width 963 height 54
click at [365, 70] on div at bounding box center [743, 102] width 963 height 96
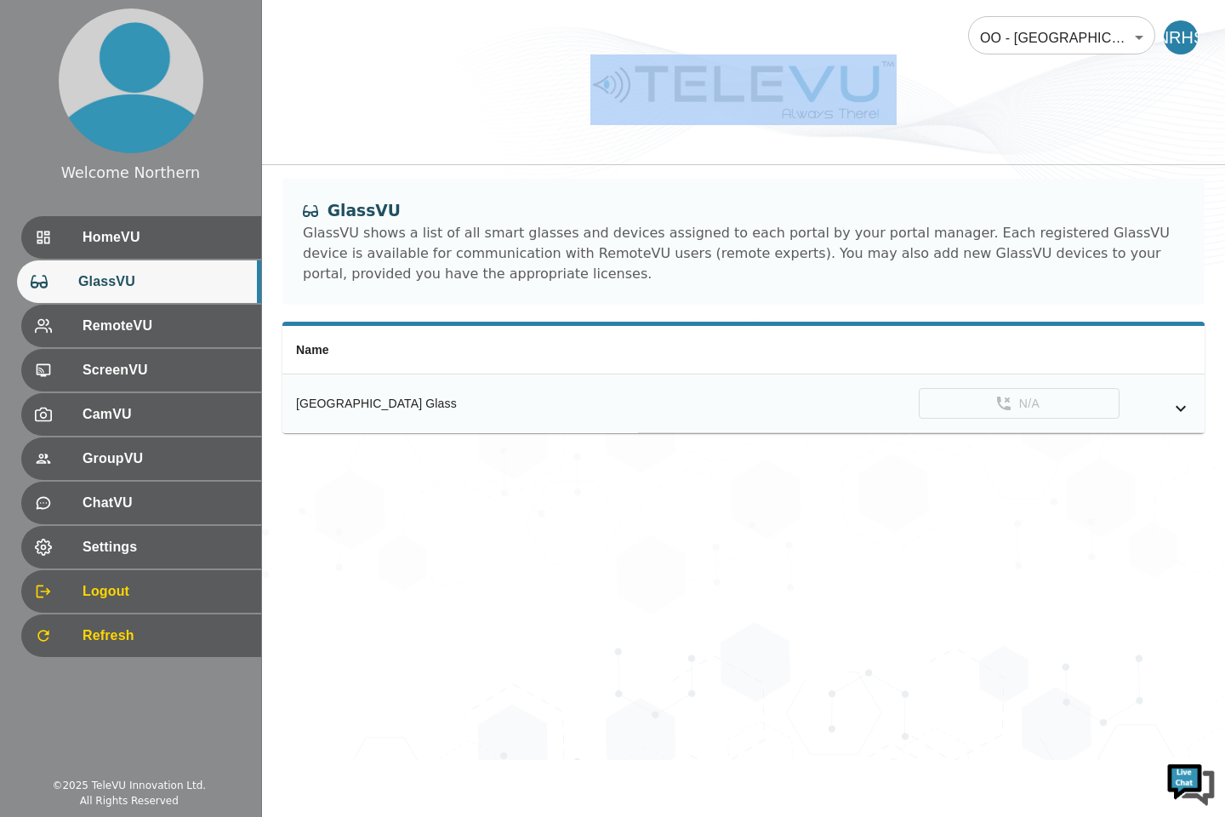
click at [365, 70] on div at bounding box center [743, 102] width 963 height 96
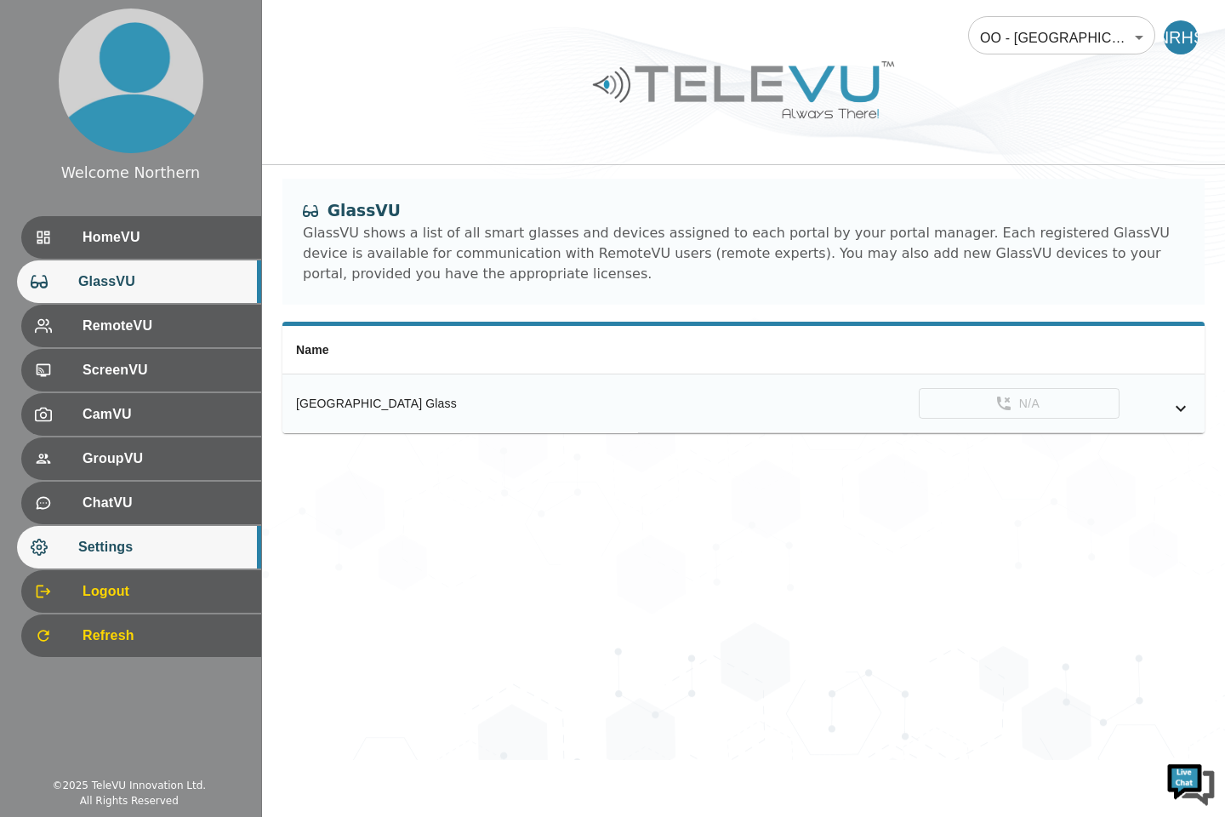
click at [107, 545] on span "Settings" at bounding box center [162, 547] width 169 height 20
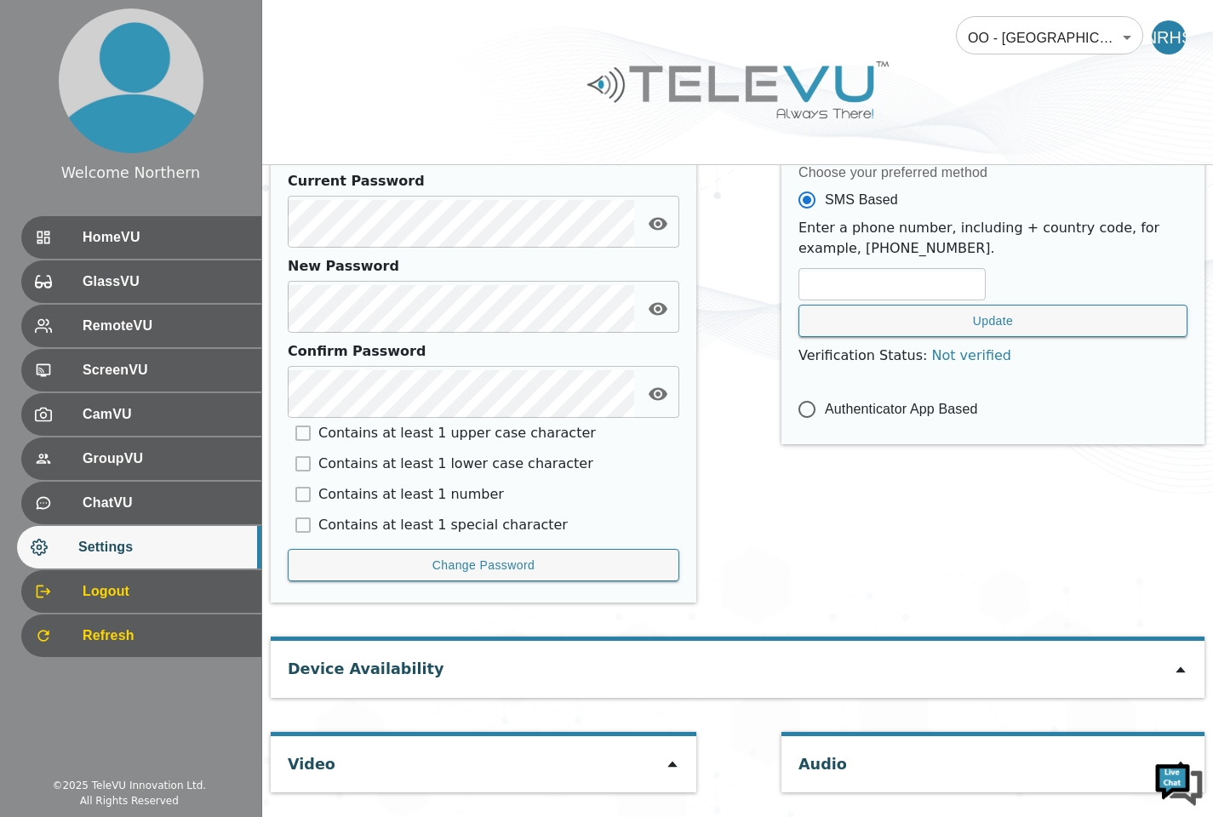
scroll to position [692, 0]
click at [1131, 764] on div "Audio" at bounding box center [992, 763] width 423 height 56
click at [1065, 769] on div "Audio" at bounding box center [992, 763] width 423 height 56
click at [1183, 673] on icon at bounding box center [1181, 669] width 14 height 14
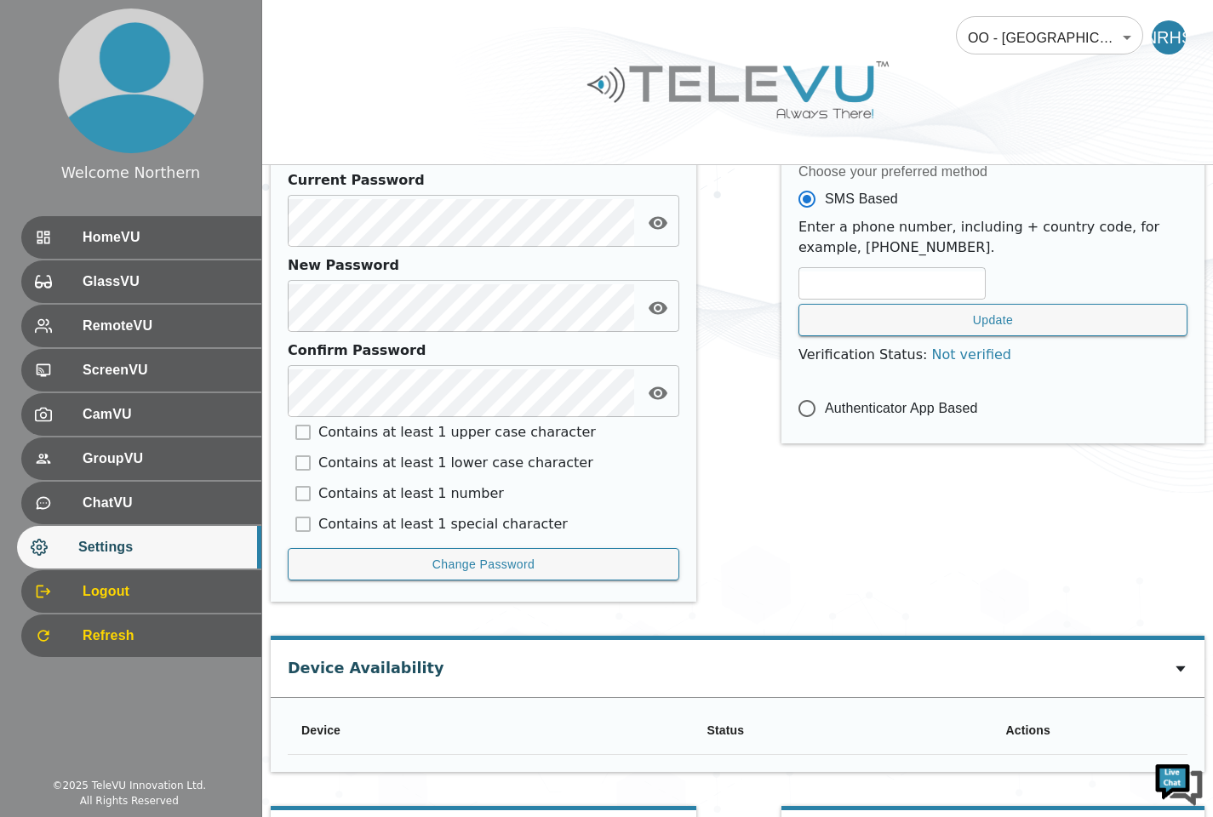
click at [992, 549] on div "Multifactor Authentication Choose your preferred method SMS Based Enter a phone…" at bounding box center [992, 355] width 423 height 528
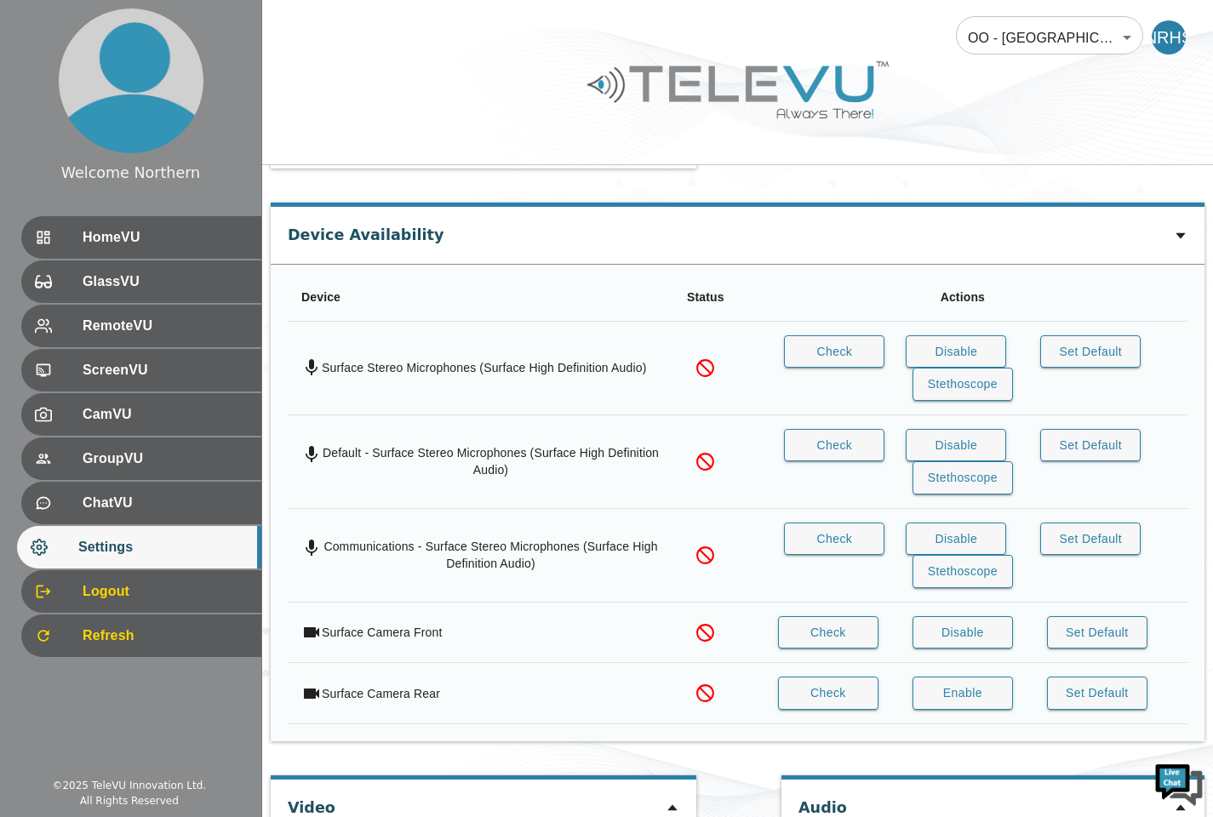
scroll to position [1169, 0]
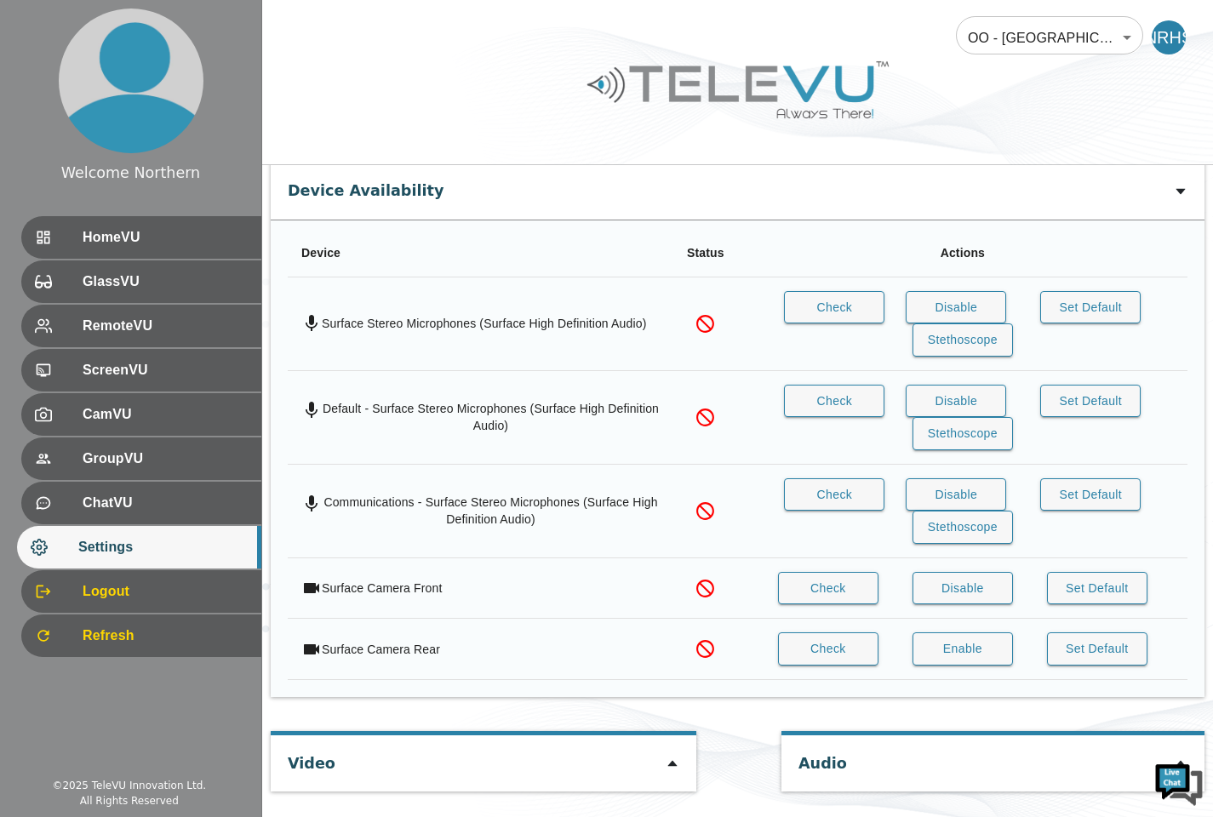
click at [1179, 756] on div at bounding box center [1181, 763] width 14 height 20
type input "9850479147a2283da783c88f604ba6360ce55e40b426f19bc3d68732721451ae"
type input "default"
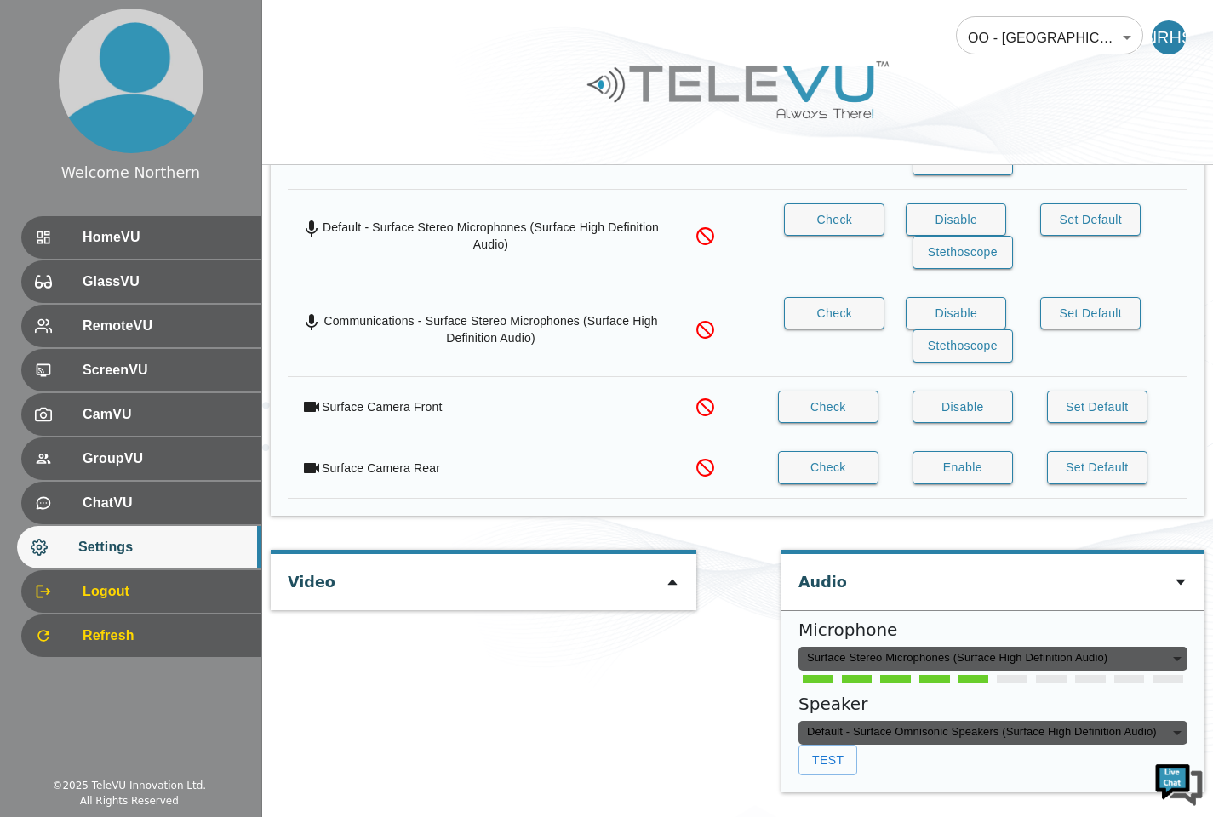
scroll to position [1351, 0]
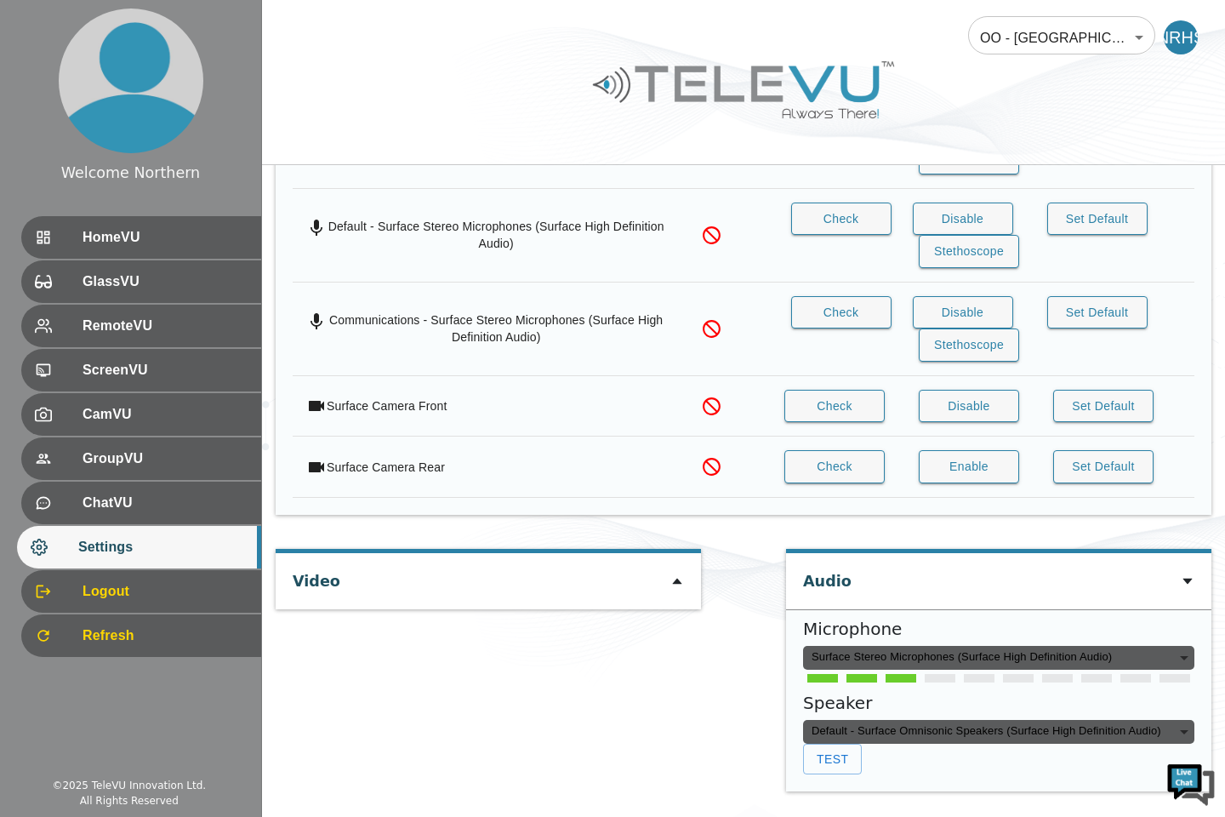
click at [1175, 657] on div "Surface Stereo Microphones (Surface High Definition Audio)" at bounding box center [998, 658] width 391 height 24
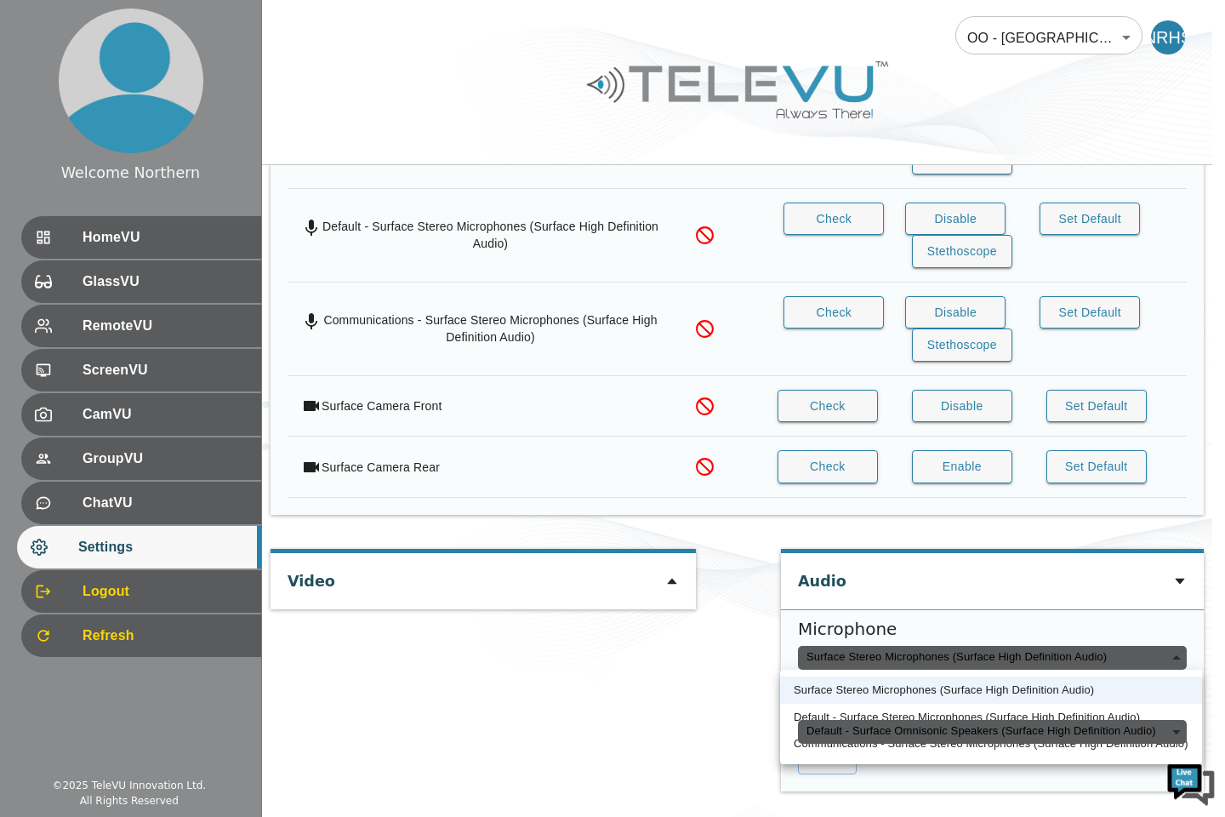
click at [1175, 657] on div "Surface Stereo Microphones (Surface High Definition Audio)" at bounding box center [992, 658] width 389 height 24
click at [1181, 577] on div at bounding box center [612, 408] width 1225 height 817
click at [1174, 654] on div "Surface Stereo Microphones (Surface High Definition Audio)" at bounding box center [992, 658] width 389 height 24
click at [630, 646] on div at bounding box center [612, 408] width 1225 height 817
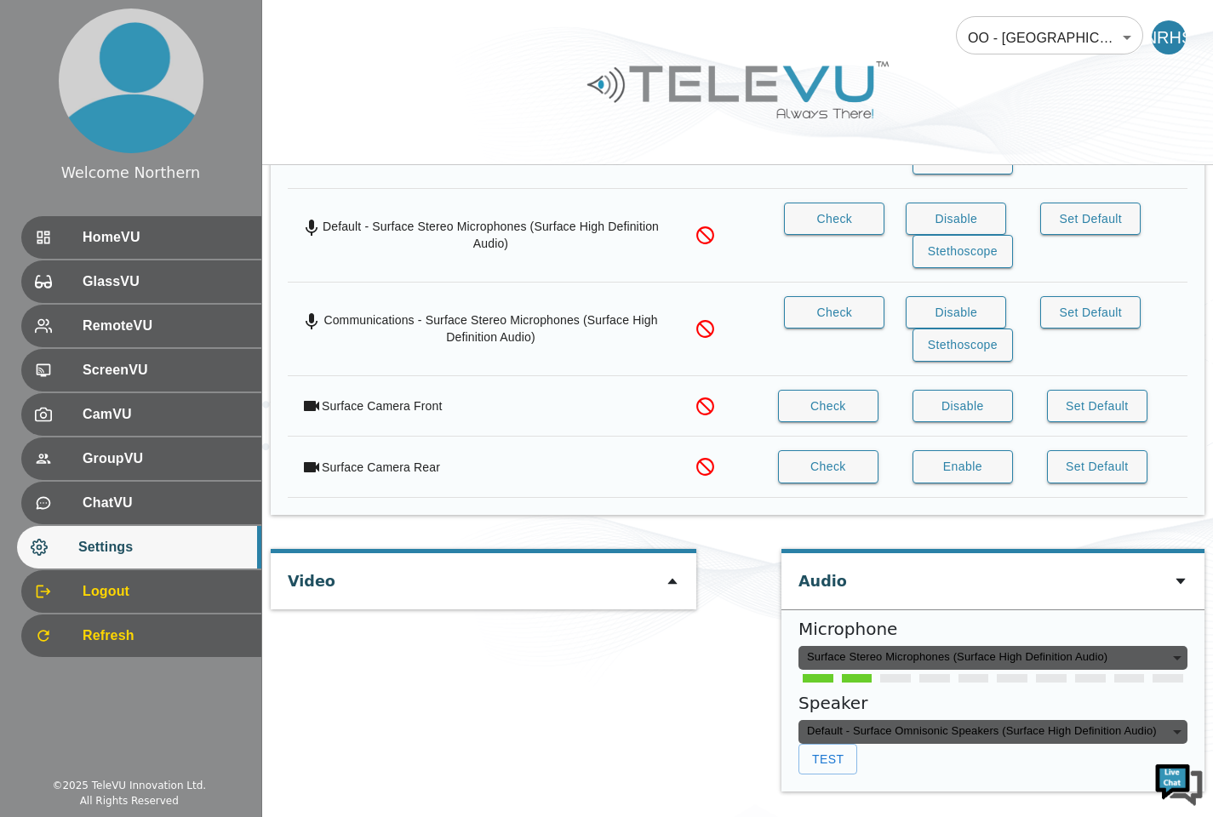
click at [630, 646] on div "Video" at bounding box center [483, 679] width 425 height 260
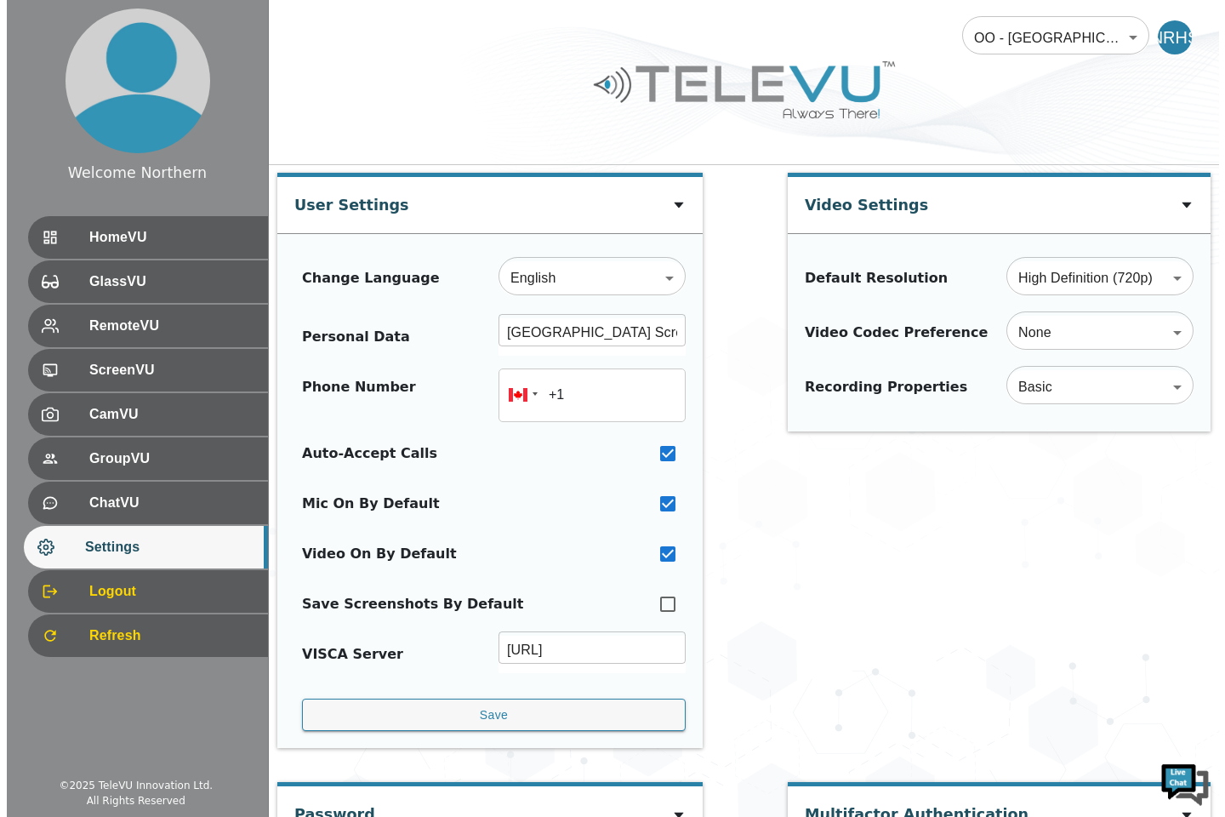
scroll to position [0, 0]
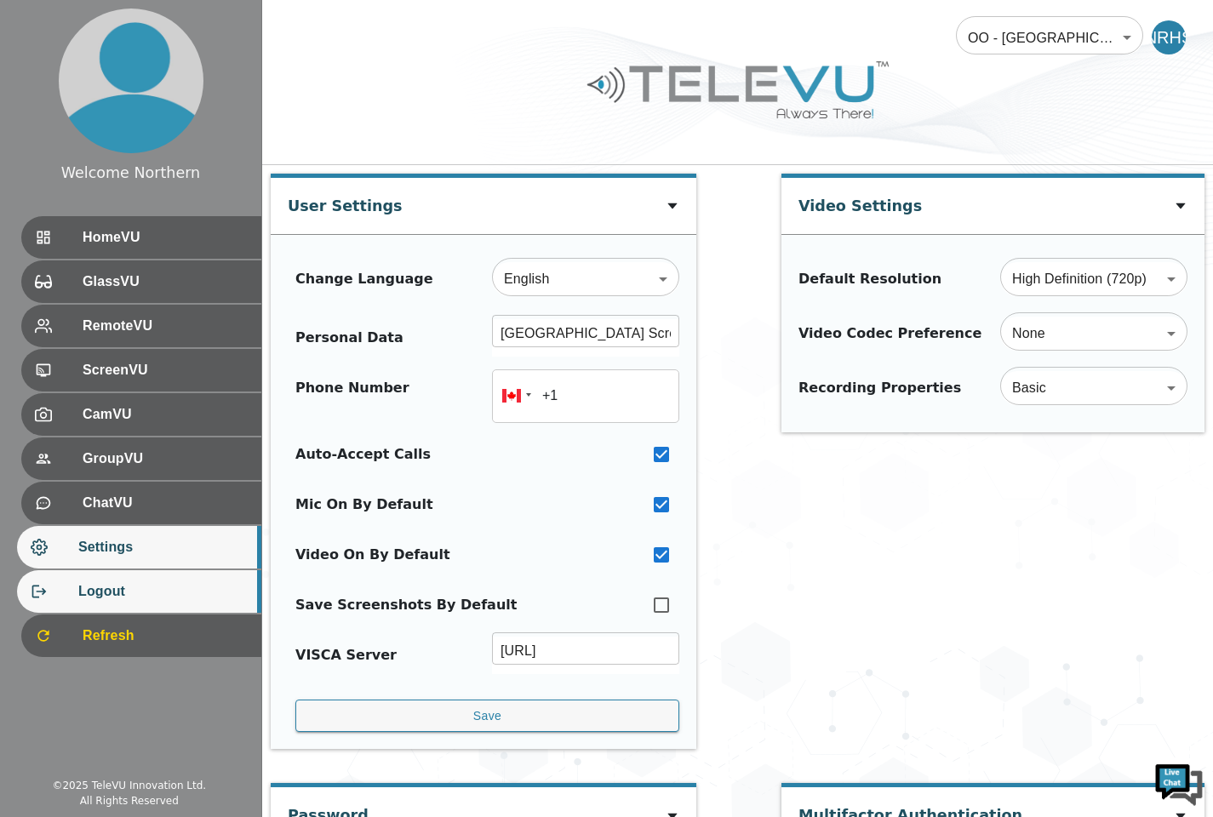
click at [100, 585] on span "Logout" at bounding box center [162, 591] width 169 height 20
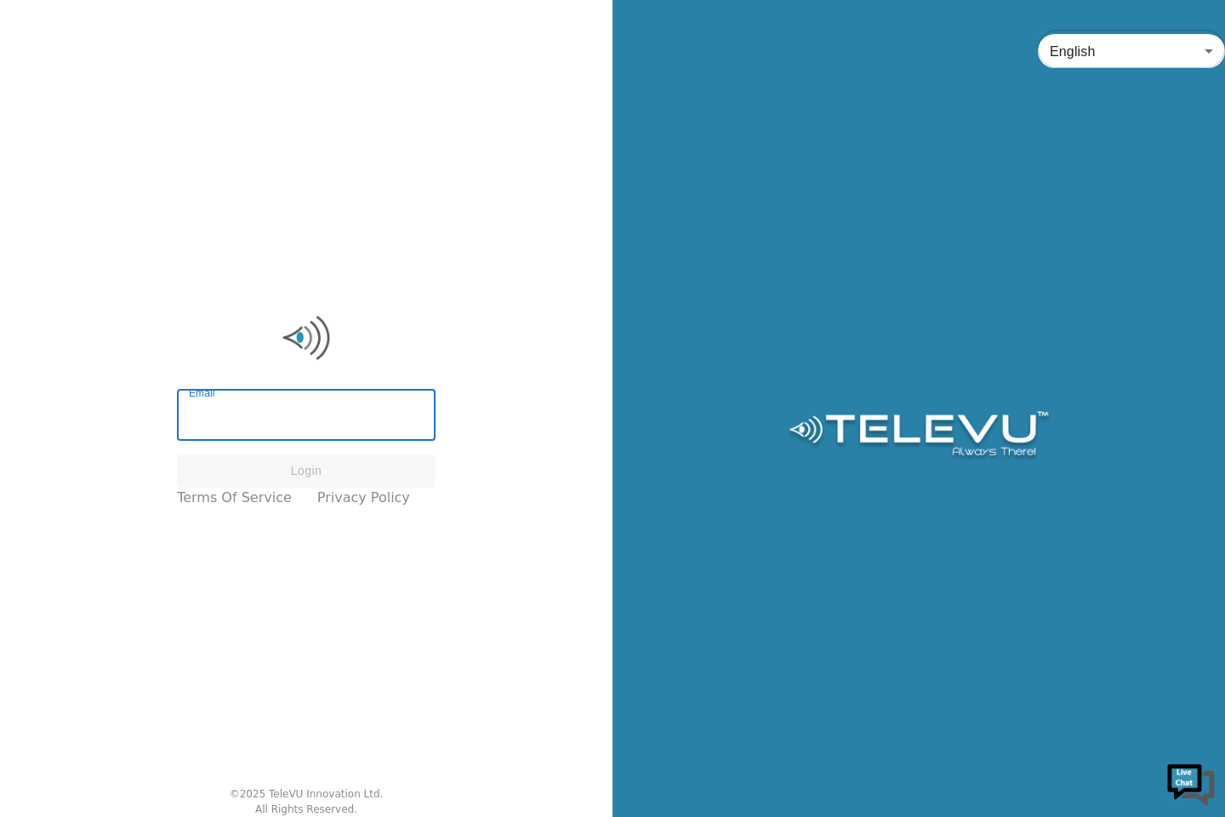
click at [284, 407] on input "Email" at bounding box center [306, 417] width 259 height 48
click at [0, 0] on div "Email Email Login Terms of Service Privacy Policy © 2025 TeleVU Innovation Ltd.…" at bounding box center [306, 408] width 613 height 817
click at [4, 0] on div "Email Email Login Terms of Service Privacy Policy © 2025 TeleVU Innovation Ltd.…" at bounding box center [306, 408] width 613 height 817
click at [298, 419] on input "Email" at bounding box center [306, 417] width 259 height 48
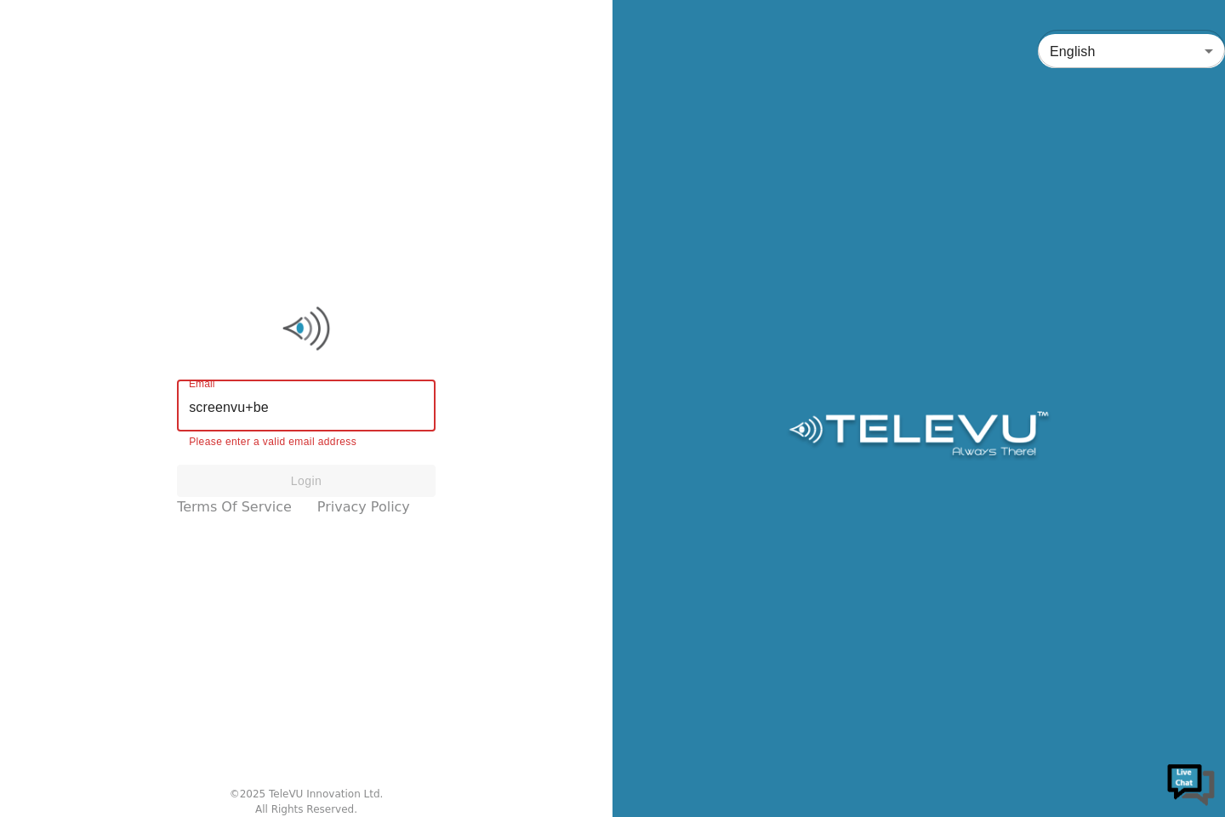
type input "[EMAIL_ADDRESS][DOMAIN_NAME]"
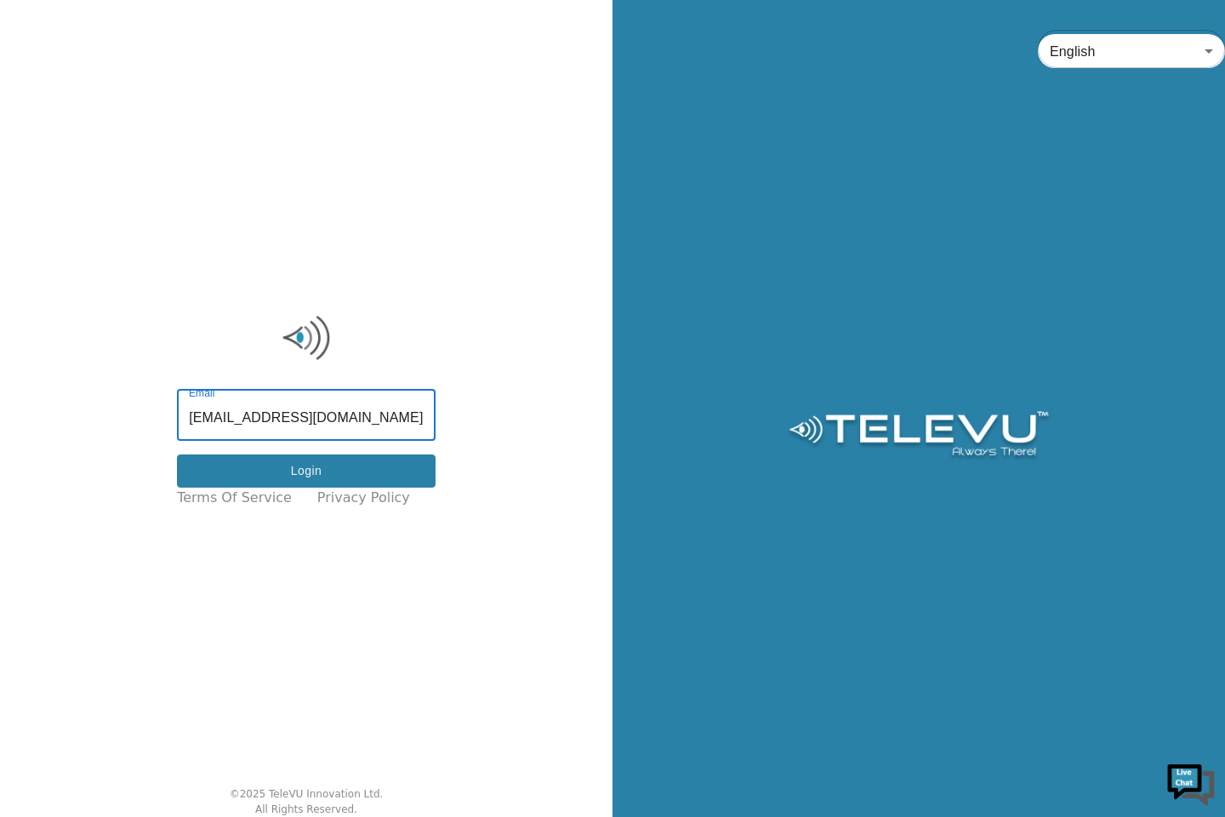
click at [317, 473] on button "Login" at bounding box center [306, 470] width 259 height 33
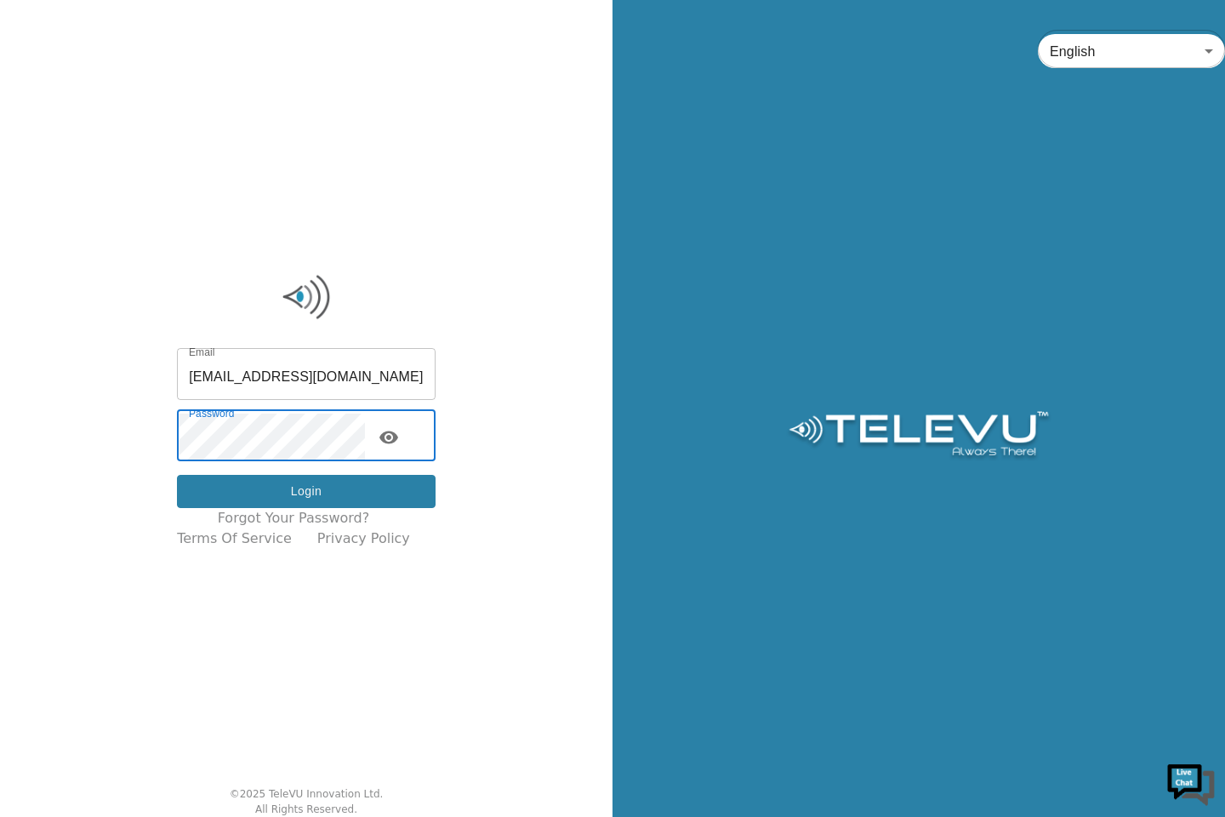
click at [286, 492] on button "Login" at bounding box center [306, 491] width 259 height 33
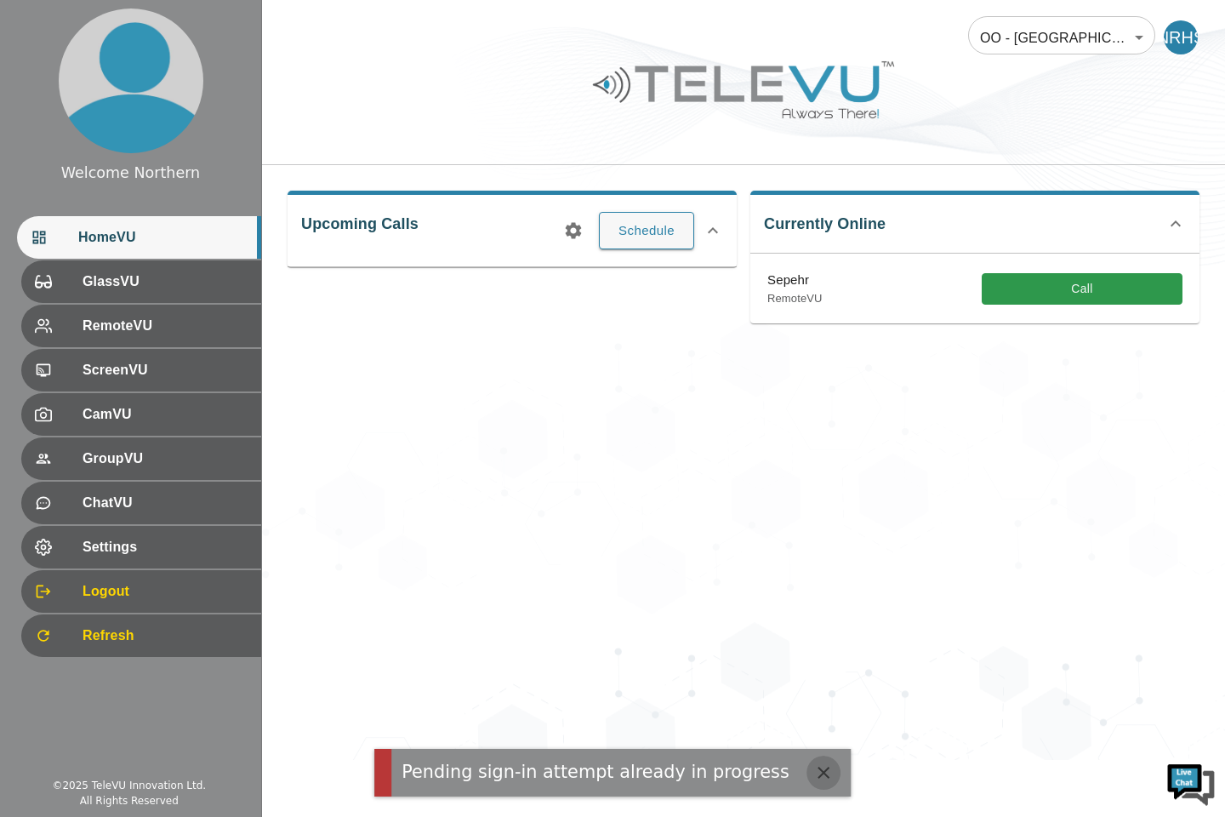
click at [818, 773] on icon "button" at bounding box center [824, 773] width 12 height 12
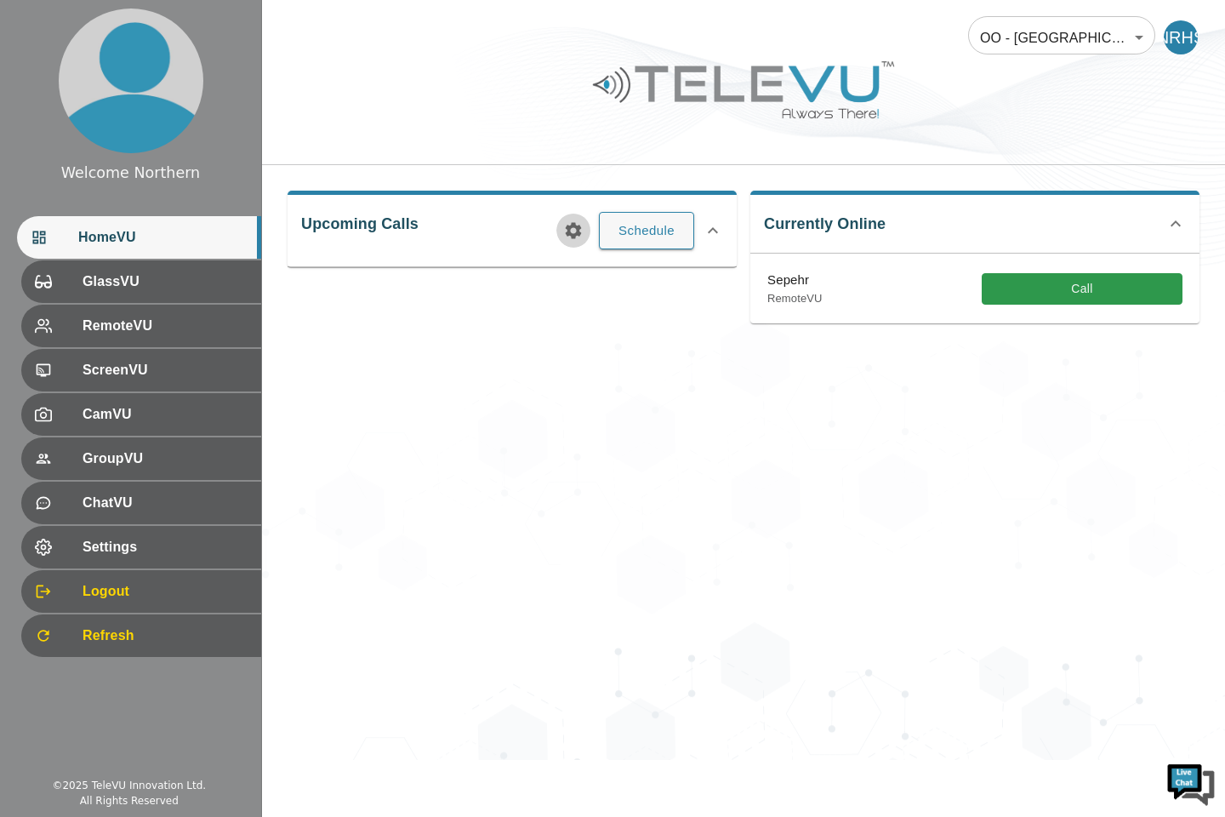
click at [574, 231] on icon "button" at bounding box center [573, 230] width 20 height 20
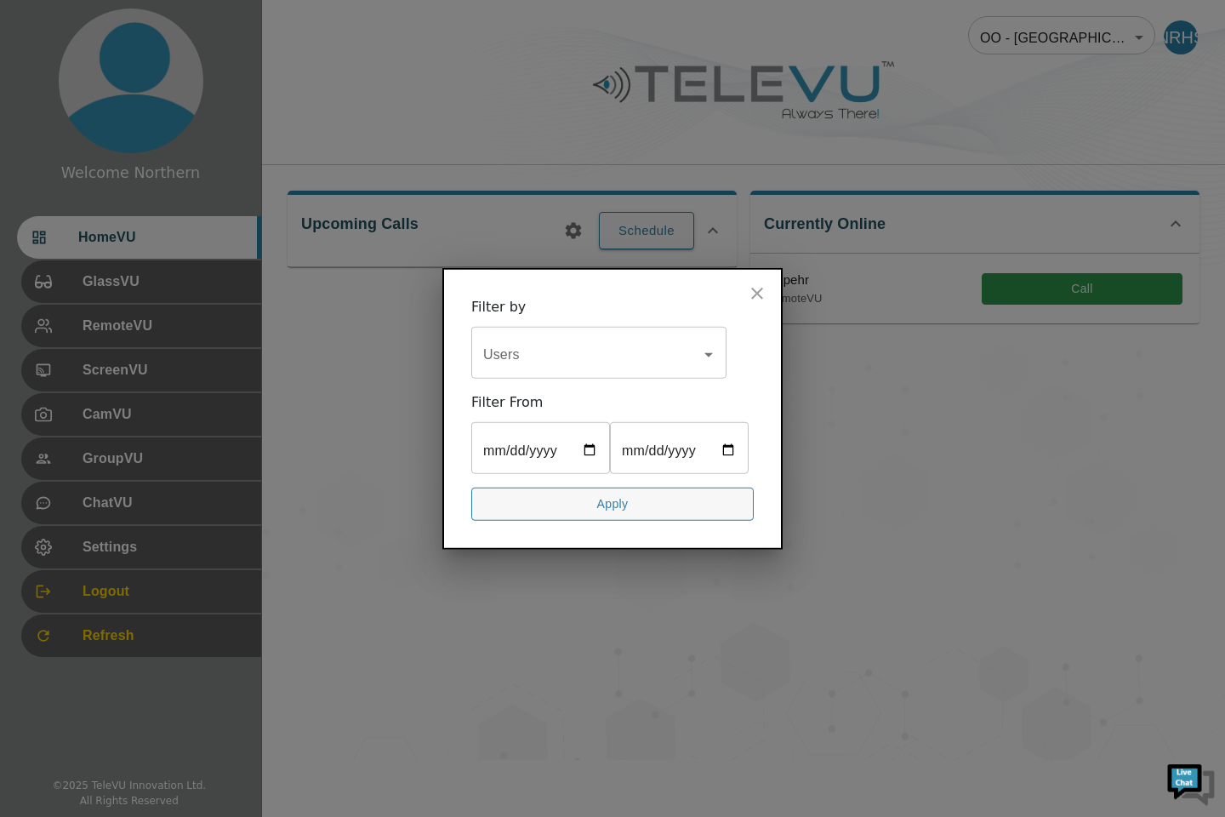
click at [768, 292] on button "close" at bounding box center [757, 294] width 34 height 34
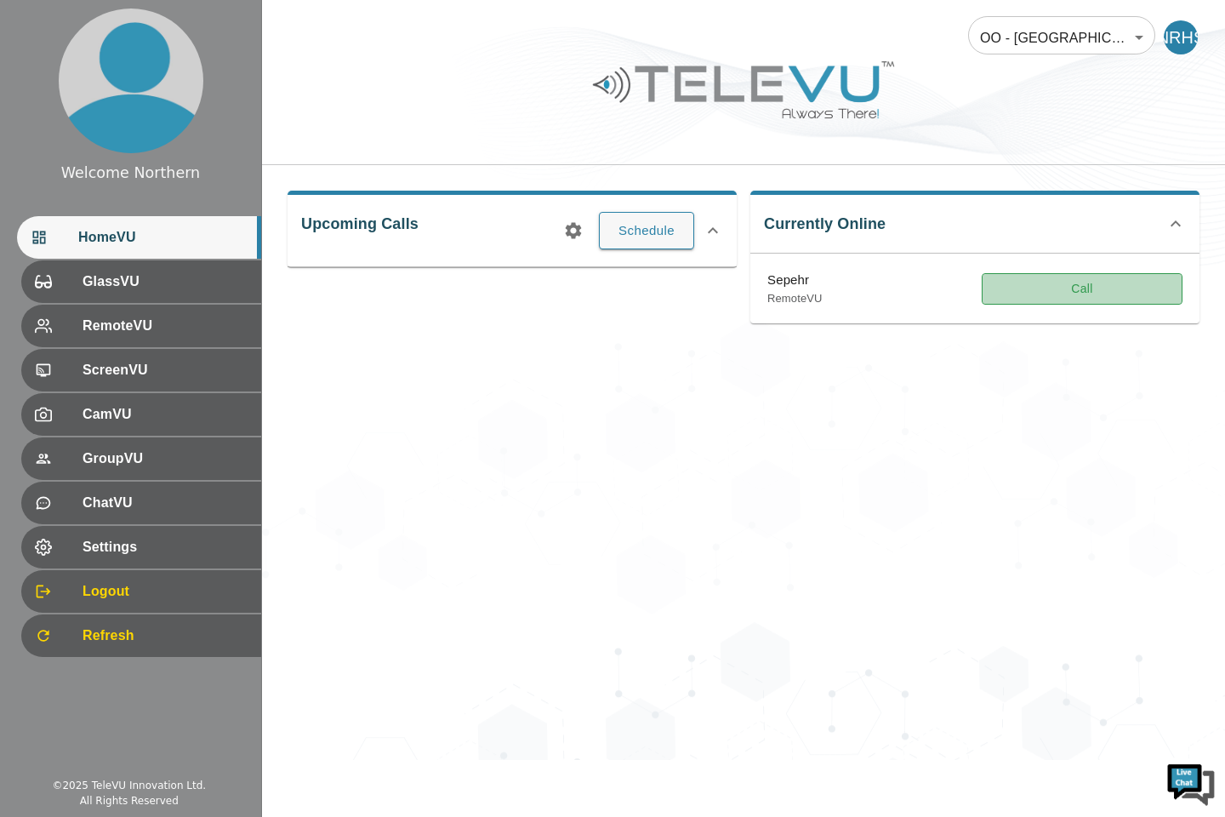
click at [1066, 290] on button "Call" at bounding box center [1082, 288] width 201 height 31
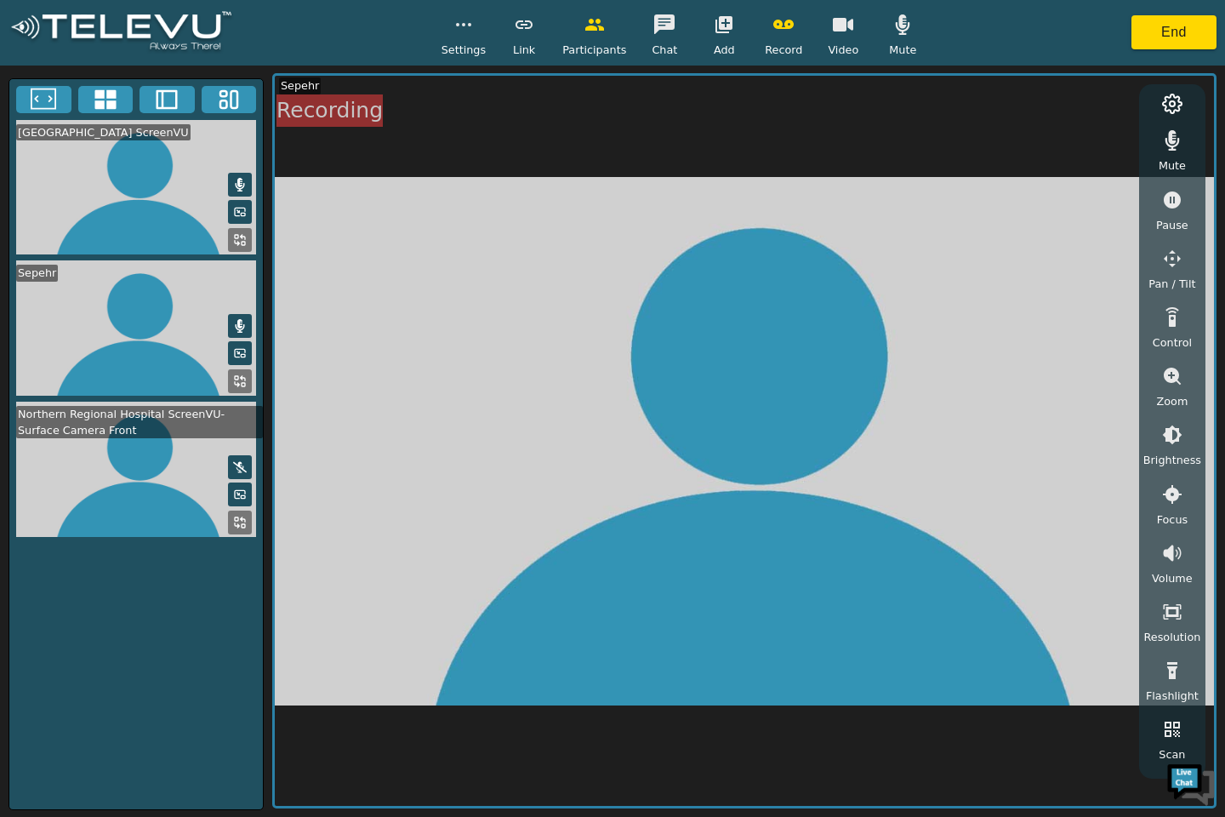
click at [771, 665] on video at bounding box center [744, 441] width 939 height 730
click at [247, 465] on button at bounding box center [240, 467] width 24 height 24
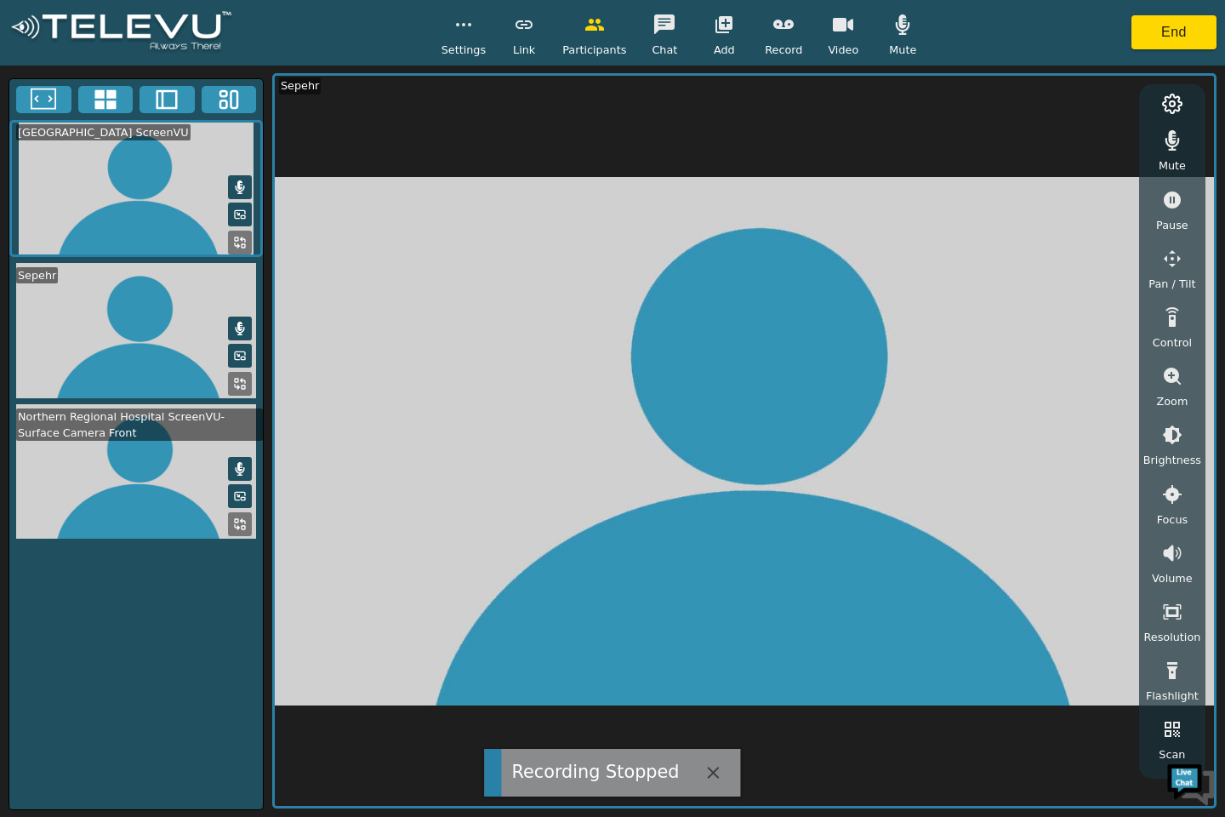
click at [438, 27] on div "Settings Link Participants Chat Add Record Video Mute End" at bounding box center [612, 33] width 1225 height 66
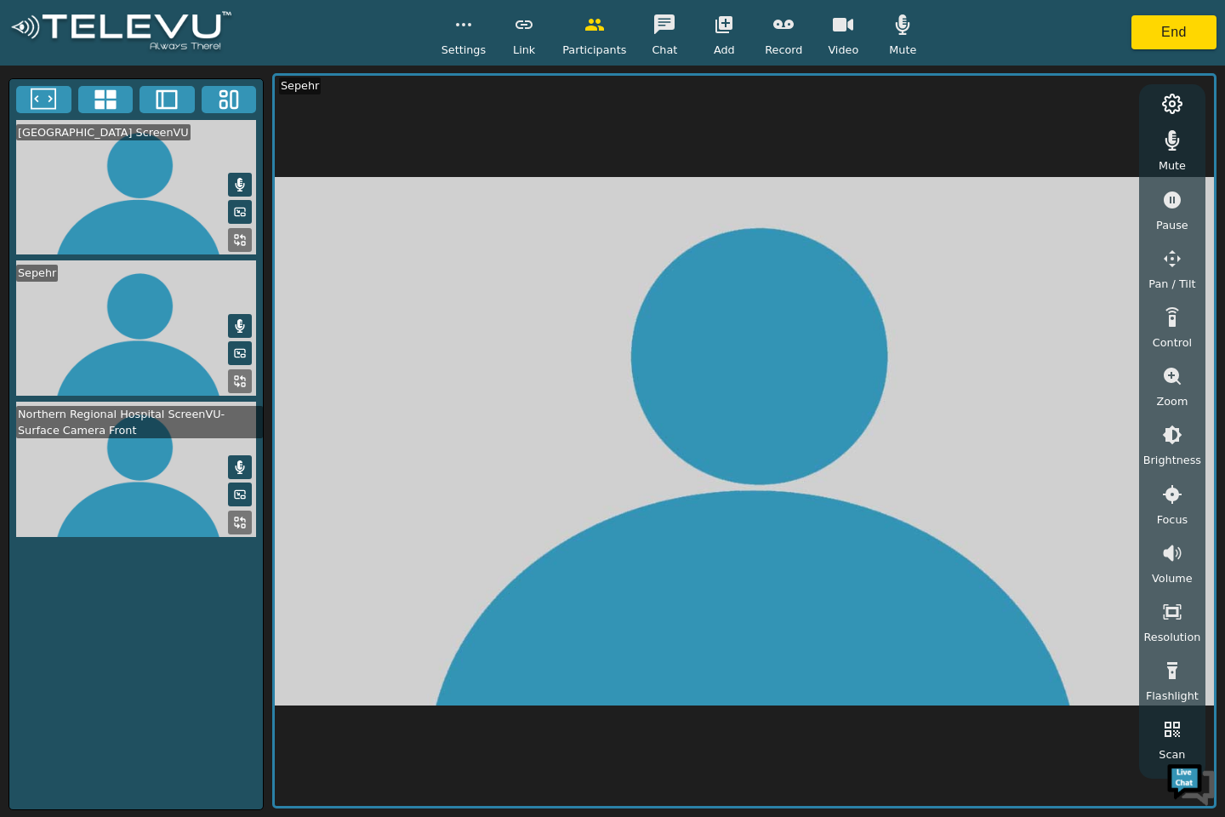
click at [469, 29] on icon "button" at bounding box center [464, 24] width 20 height 20
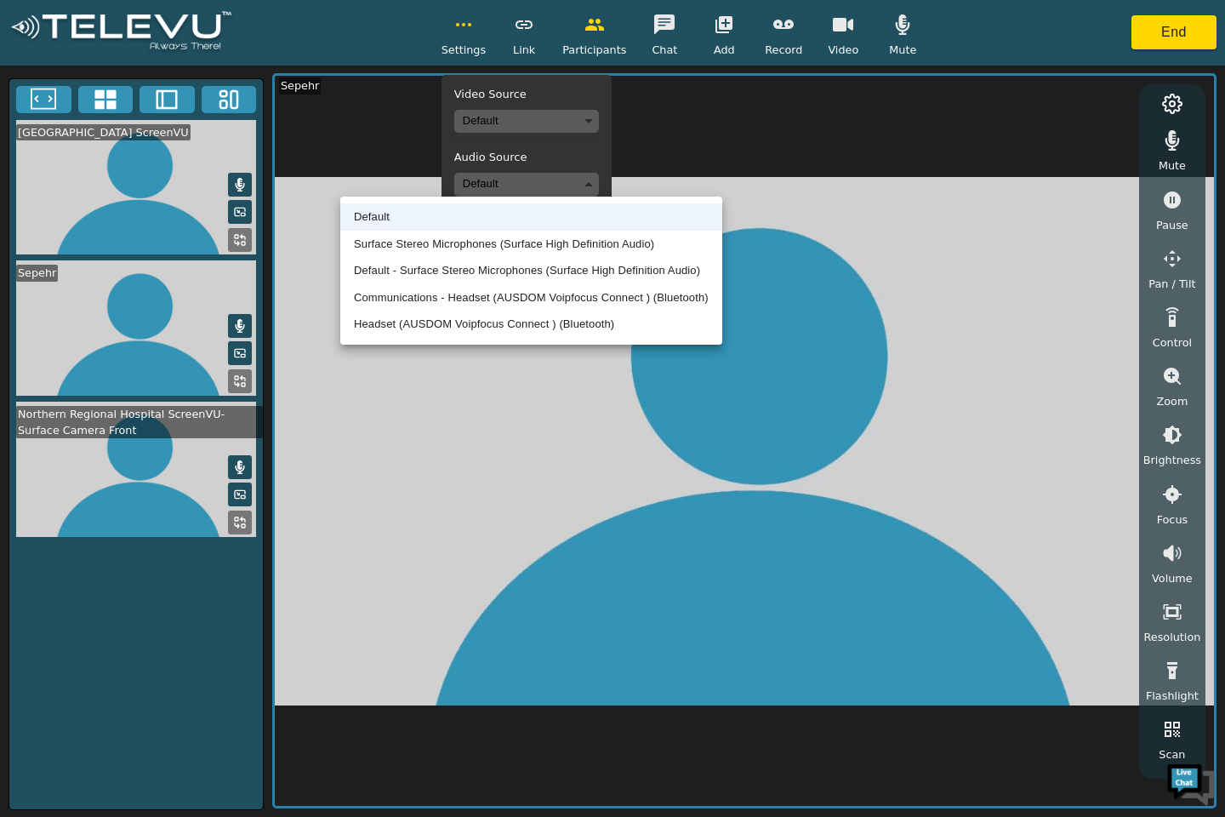
click at [594, 181] on body "Settings Video Source Default Audio Source Default Stethoscope Default Sync Lay…" at bounding box center [612, 408] width 1225 height 817
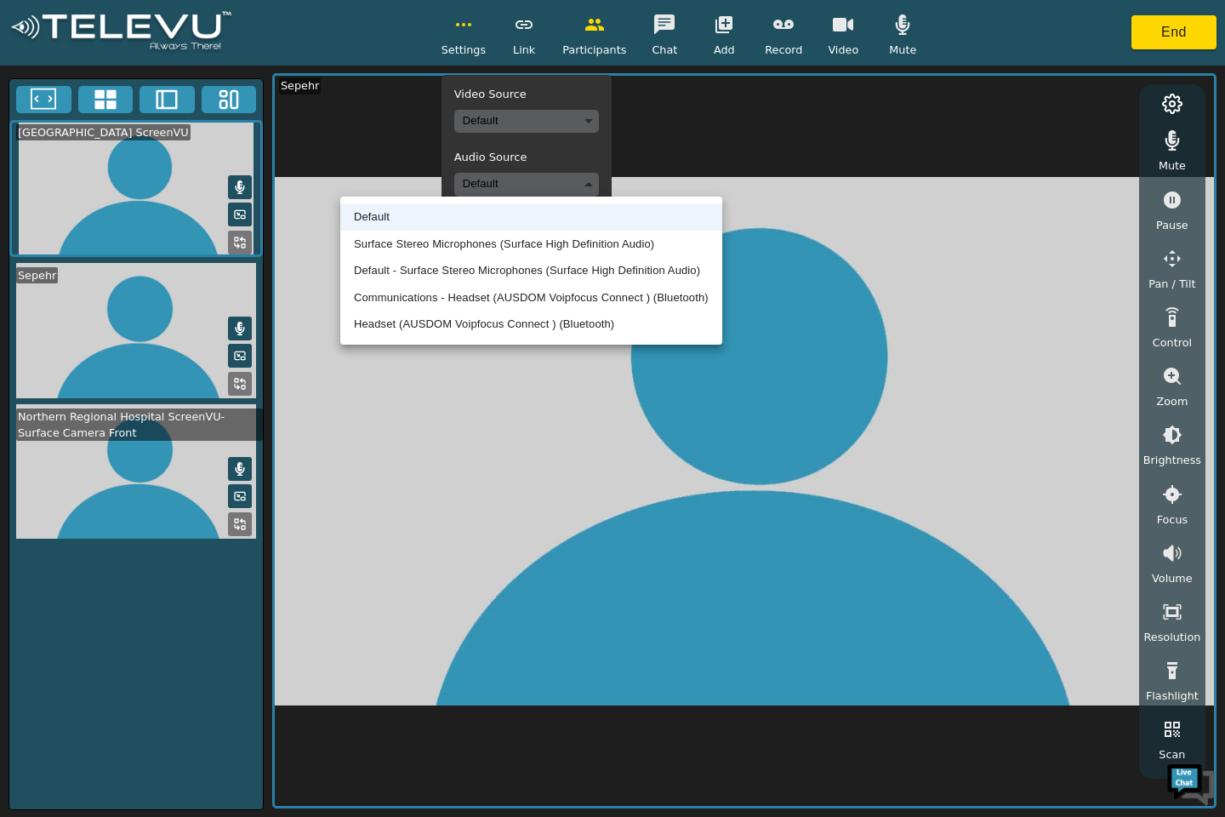
click at [436, 328] on li "Headset (AUSDOM Voipfocus Connect ) (Bluetooth)" at bounding box center [531, 324] width 382 height 27
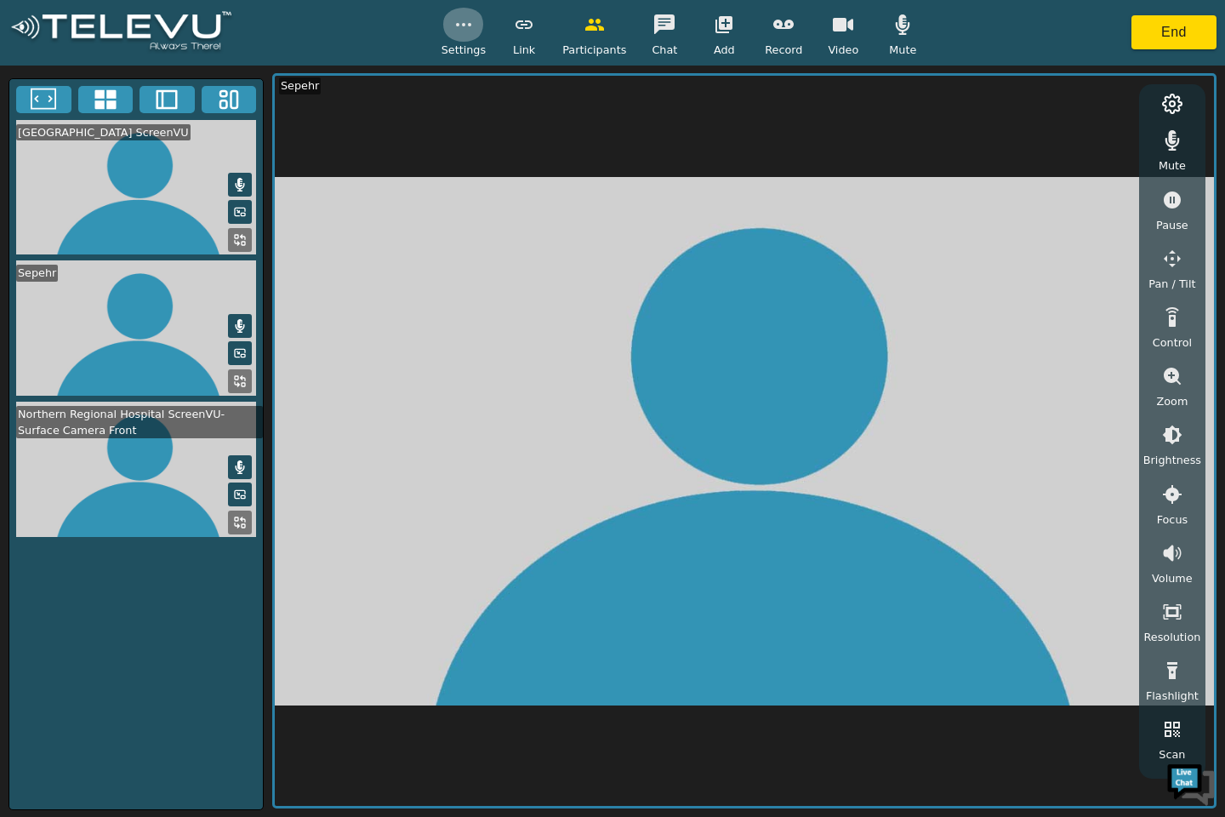
click at [470, 28] on icon "button" at bounding box center [464, 24] width 20 height 20
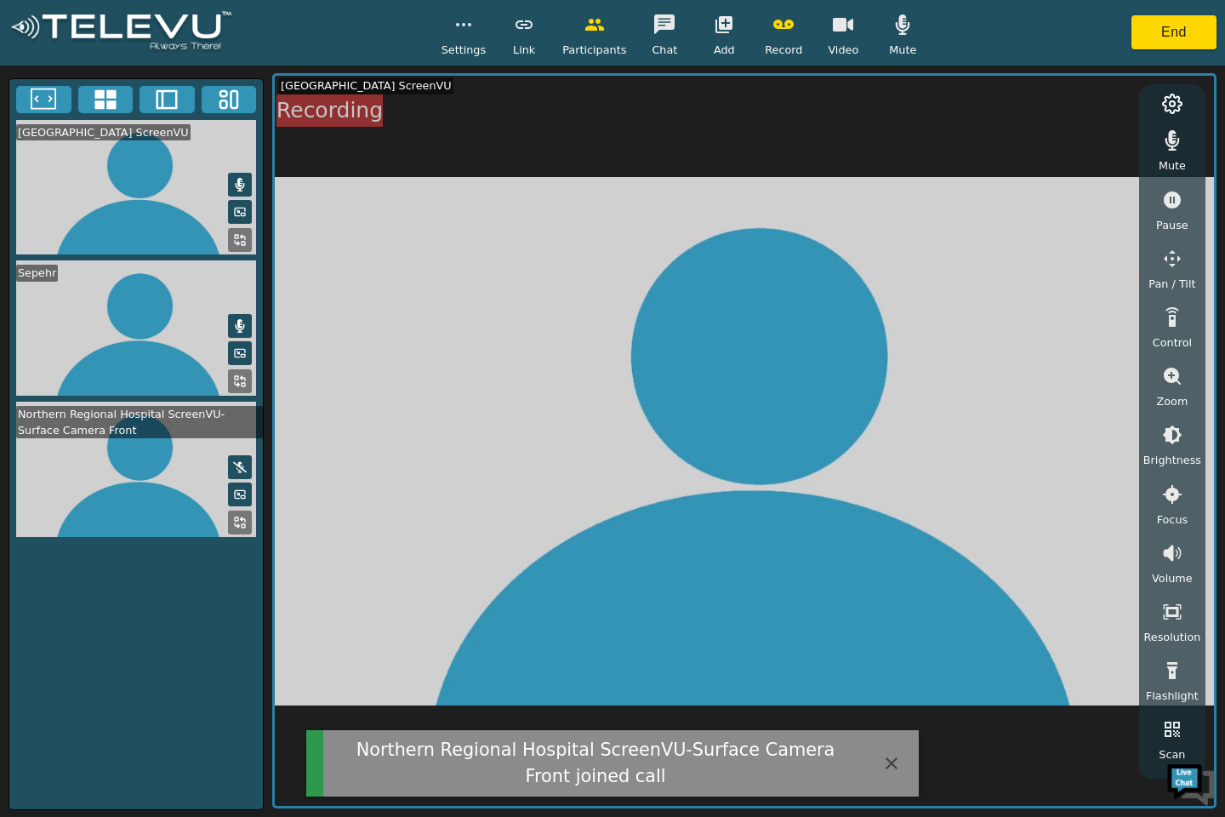
click at [239, 463] on icon at bounding box center [240, 467] width 14 height 14
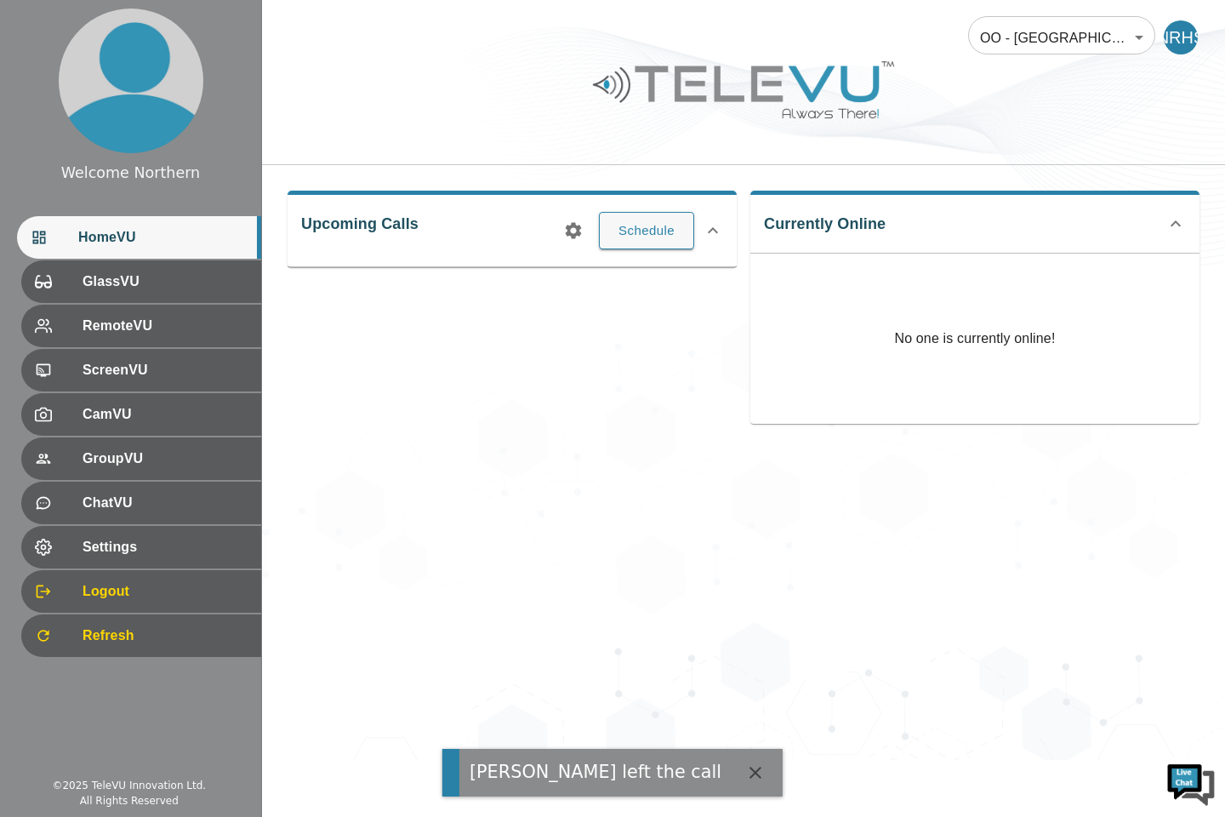
click at [1164, 27] on div "NRHS" at bounding box center [1184, 37] width 41 height 34
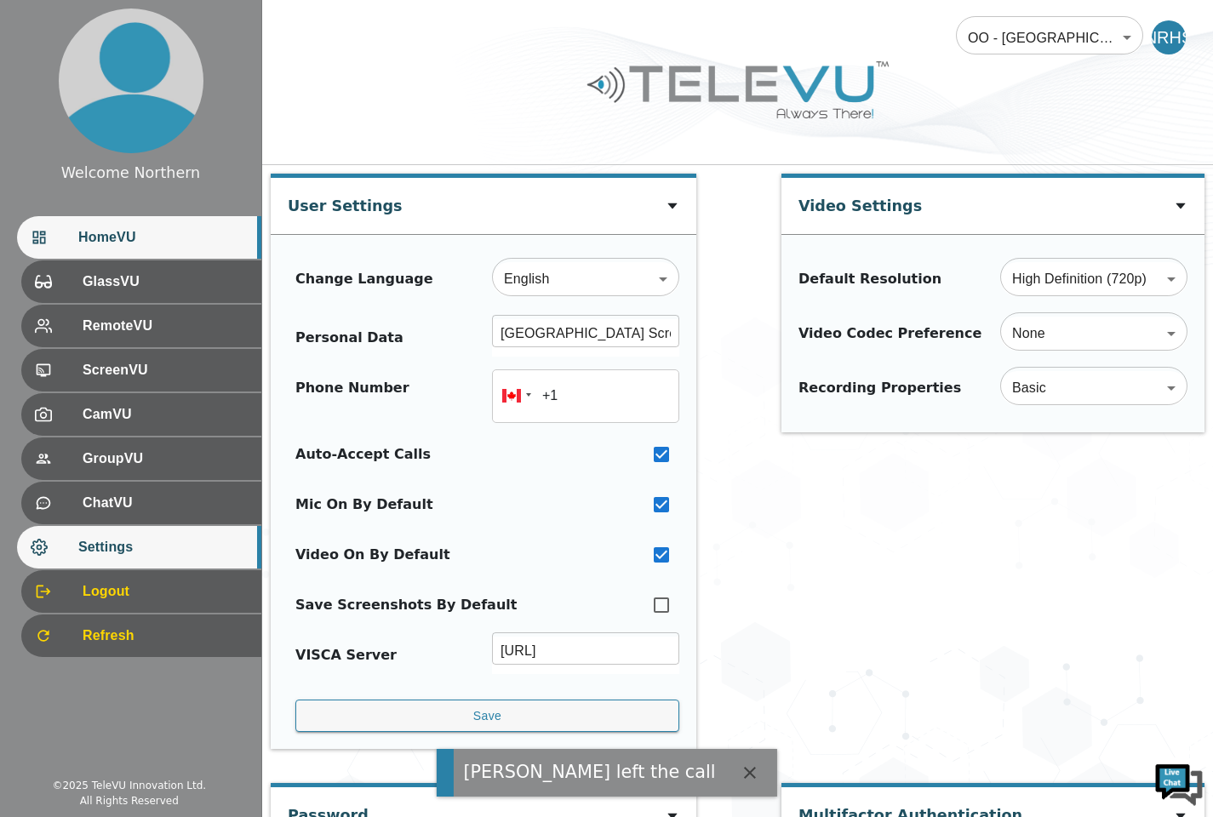
click at [127, 227] on span "HomeVU" at bounding box center [162, 237] width 169 height 20
